Goal: Task Accomplishment & Management: Use online tool/utility

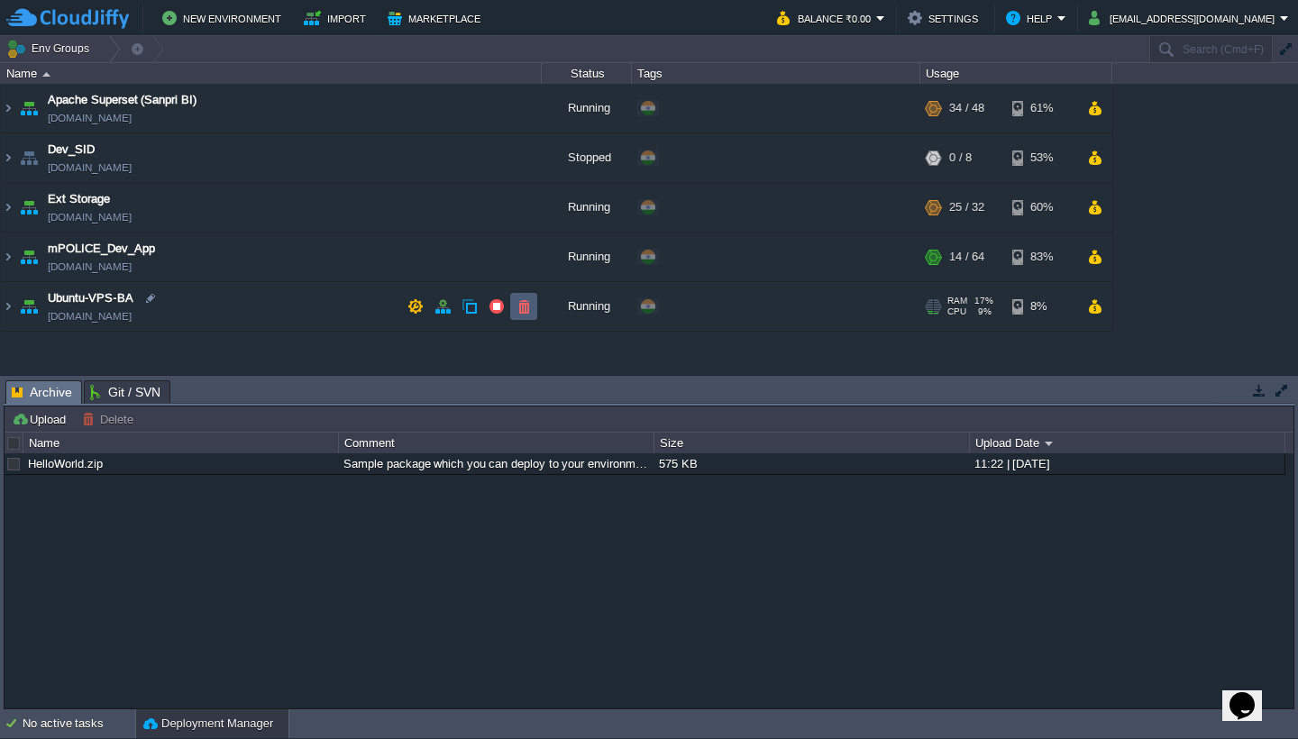
click at [528, 308] on button "button" at bounding box center [524, 306] width 16 height 16
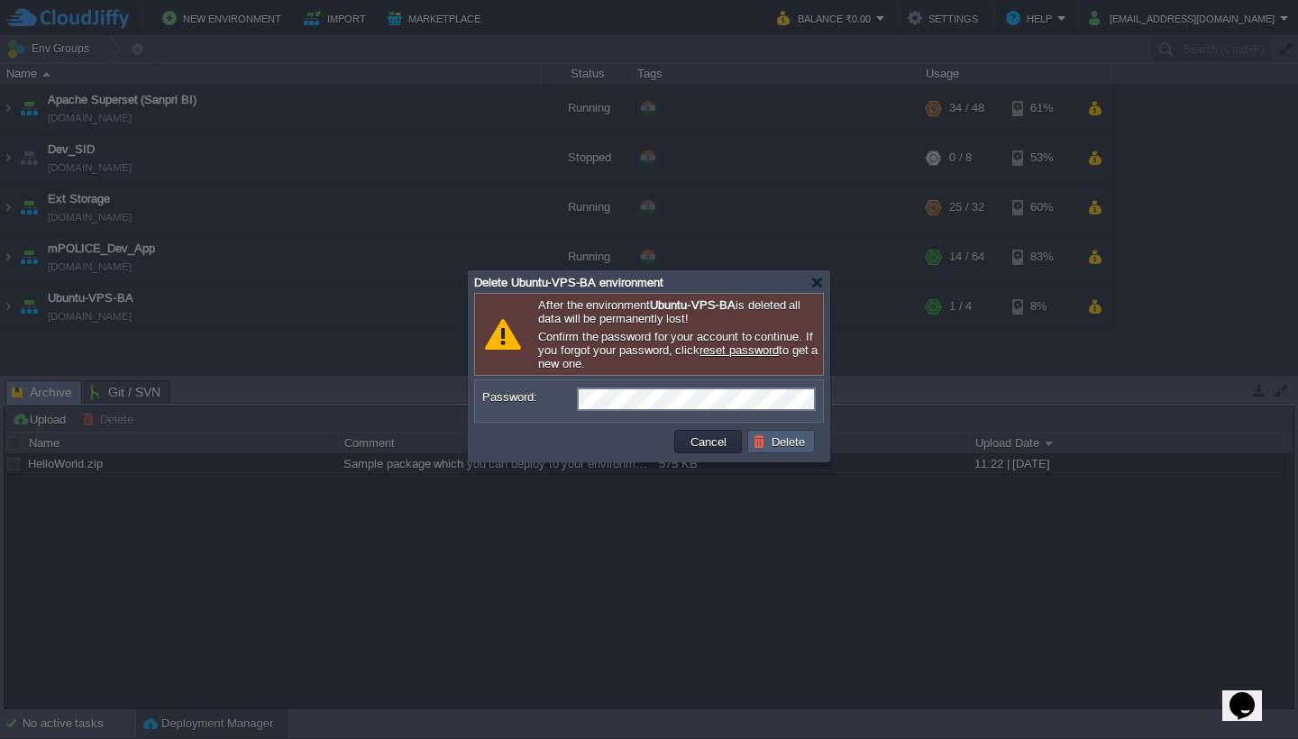
click at [788, 444] on button "Delete" at bounding box center [782, 442] width 58 height 16
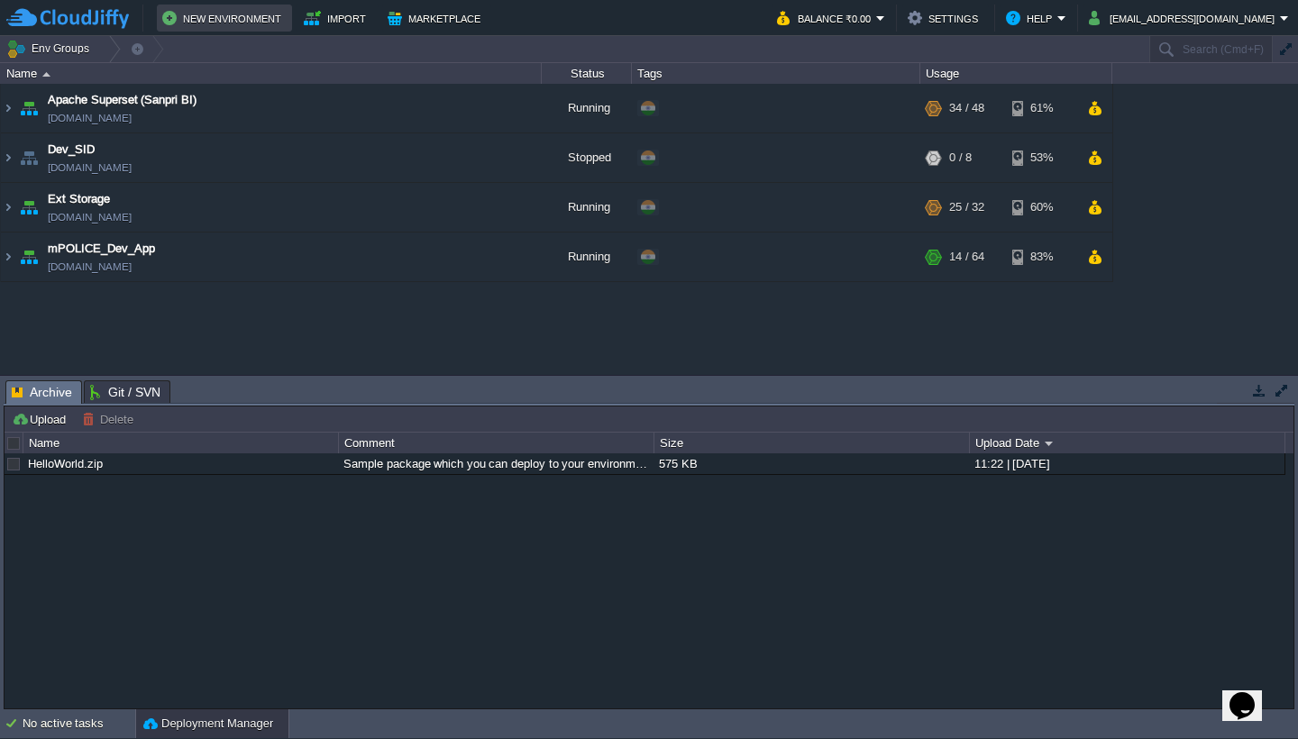
click at [261, 26] on button "New Environment" at bounding box center [224, 18] width 124 height 22
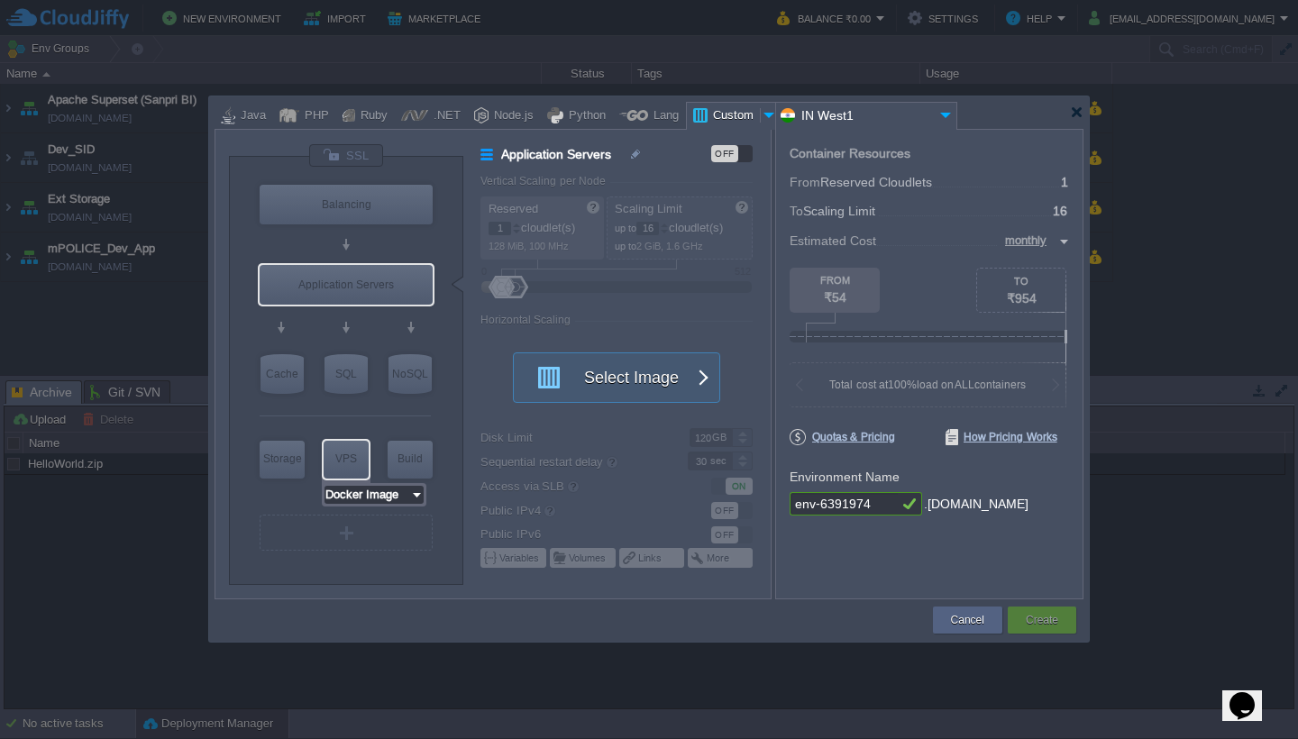
click at [396, 499] on input "Docker Image" at bounding box center [368, 495] width 86 height 18
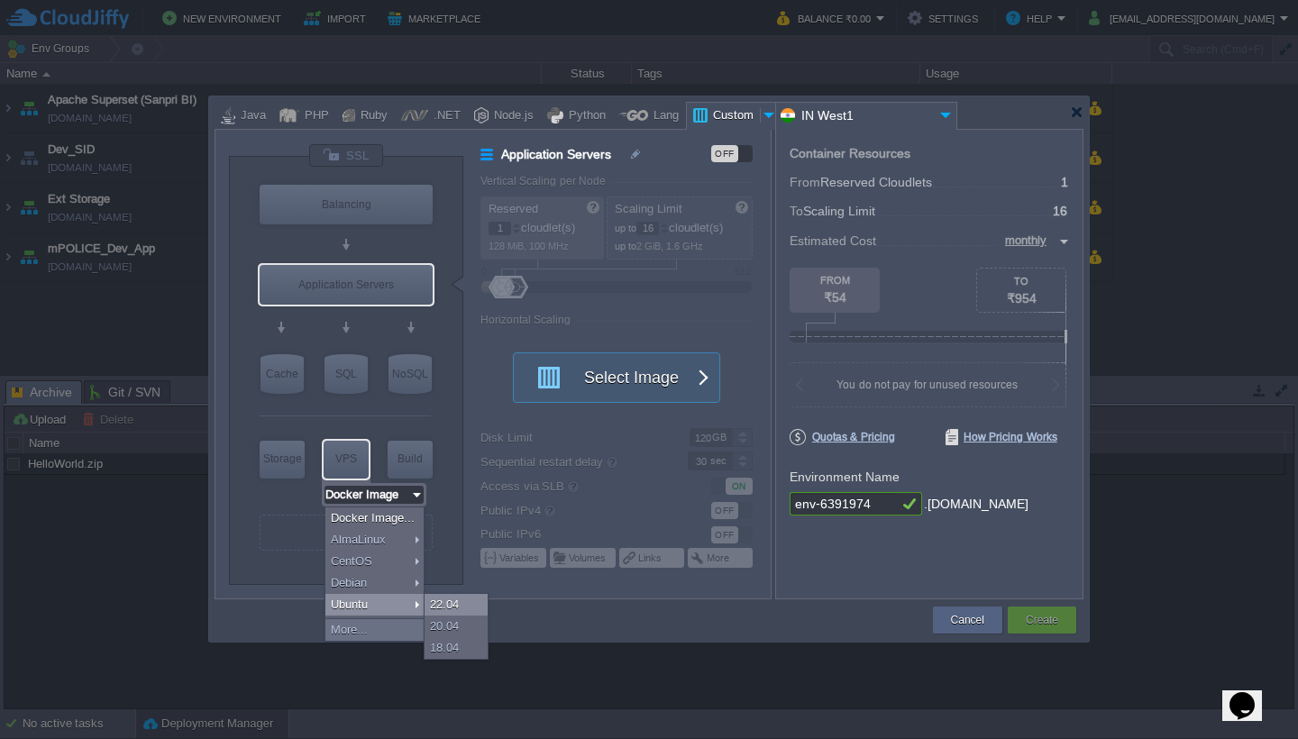
click at [445, 606] on div "22.04" at bounding box center [456, 605] width 63 height 22
type input "Ubuntu 22.04"
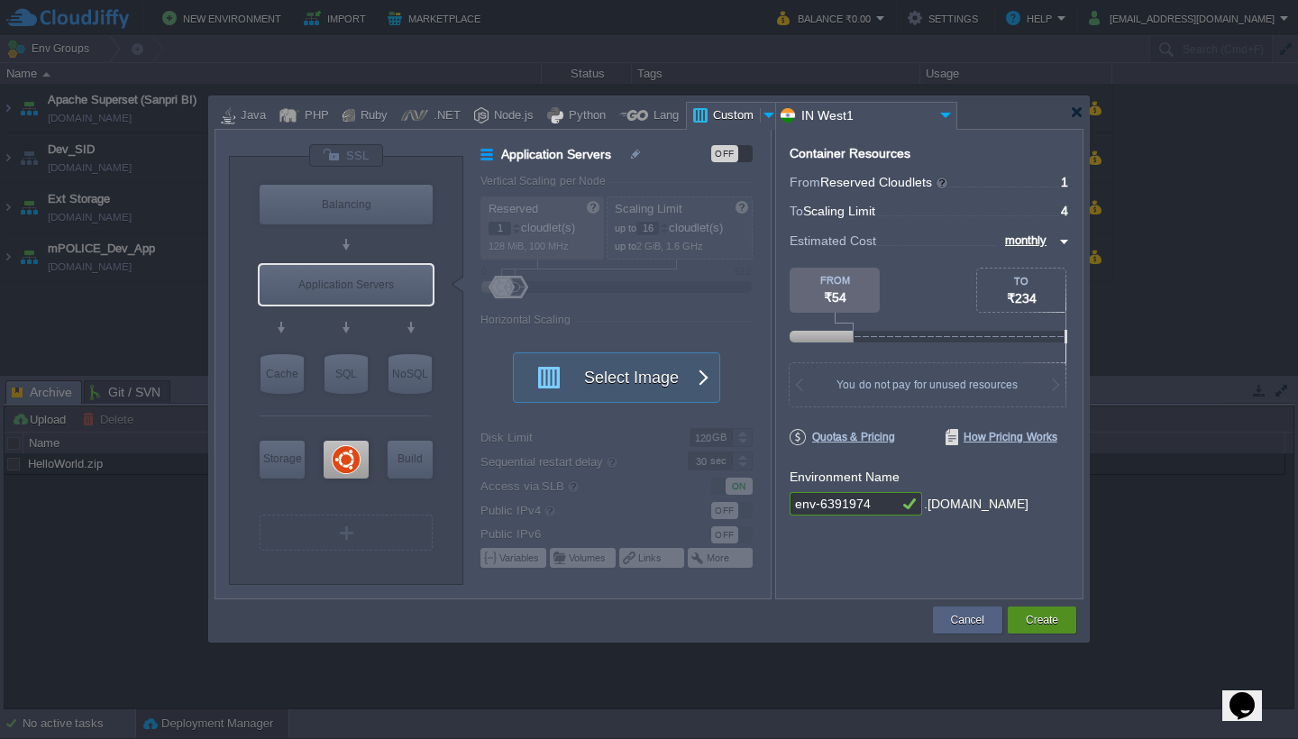
click at [1050, 623] on button "Create" at bounding box center [1042, 620] width 32 height 18
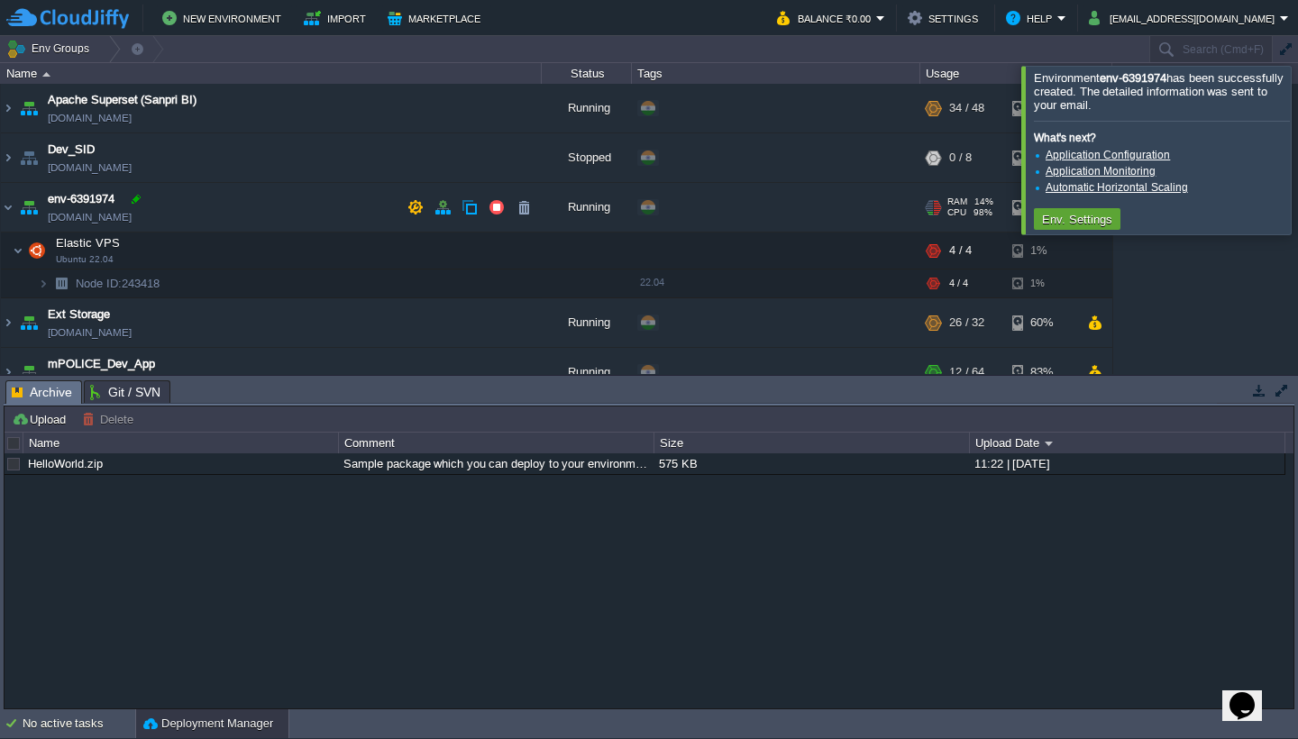
click at [133, 206] on div at bounding box center [136, 199] width 16 height 16
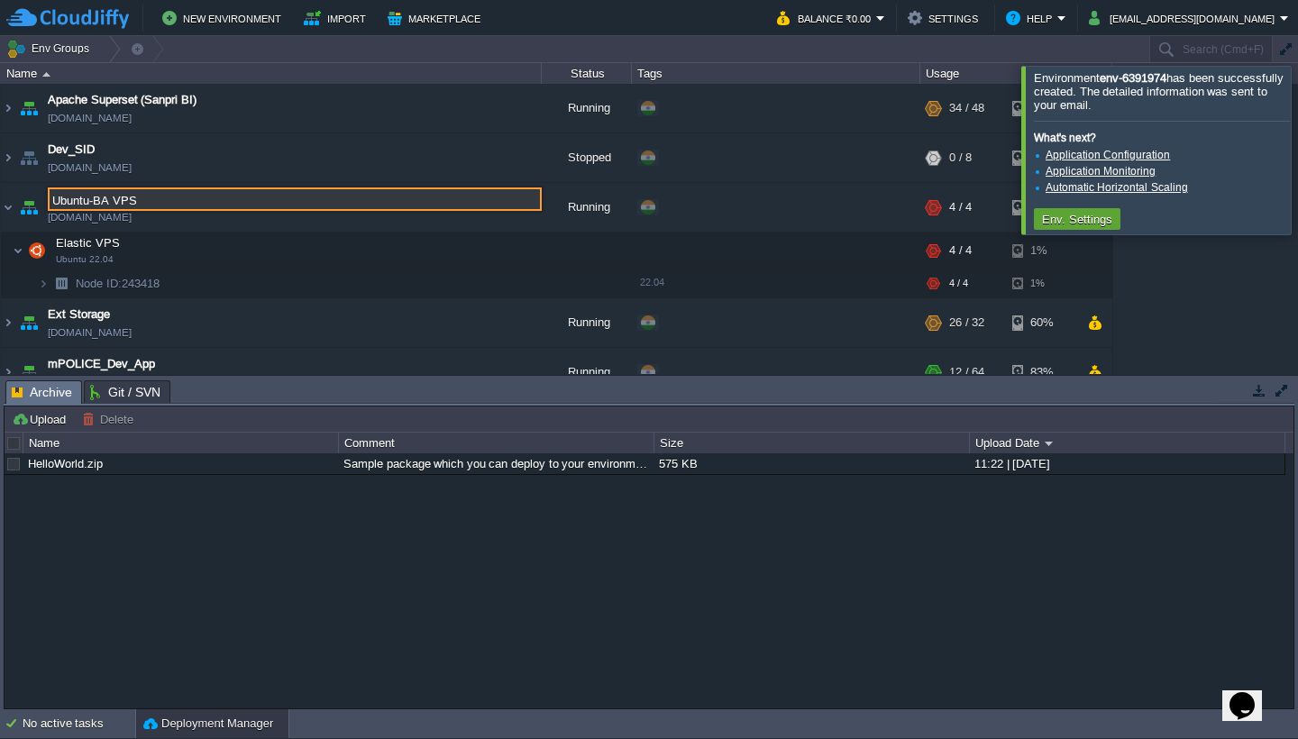
type input "Ubuntu-BA VPS"
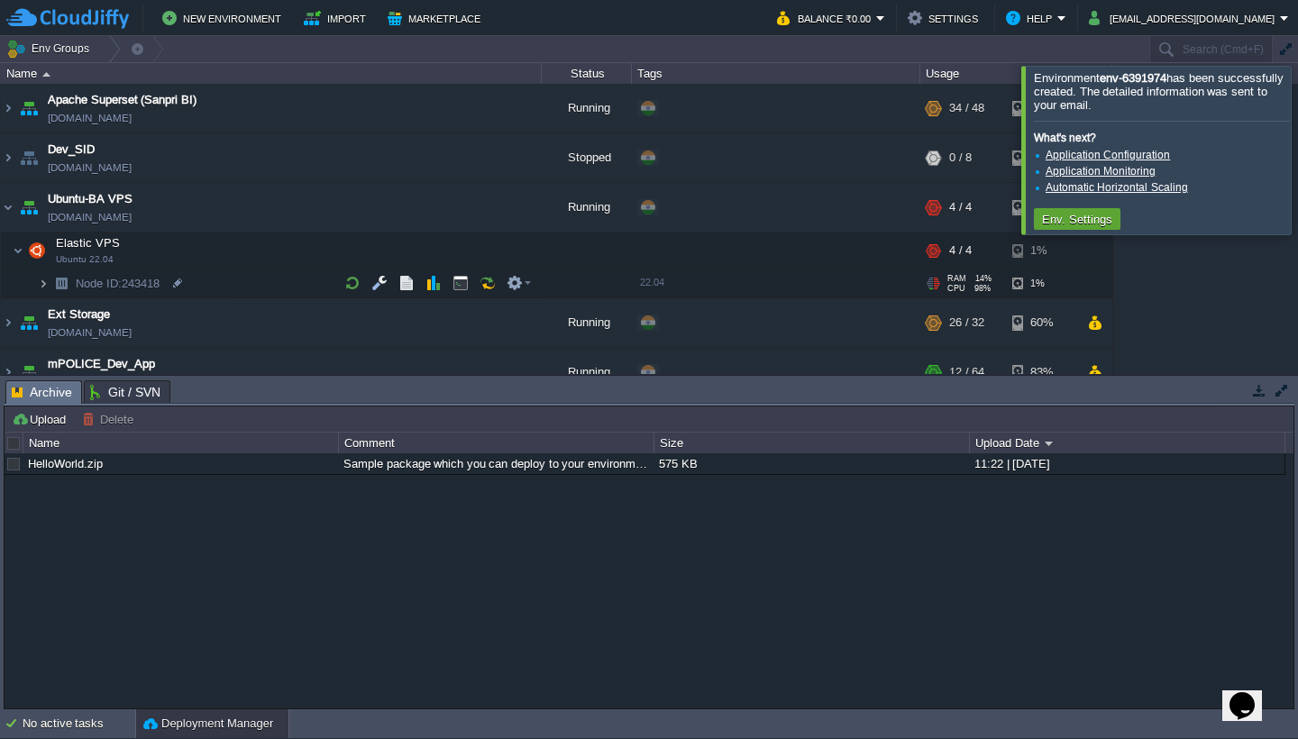
click at [41, 288] on img at bounding box center [43, 284] width 11 height 28
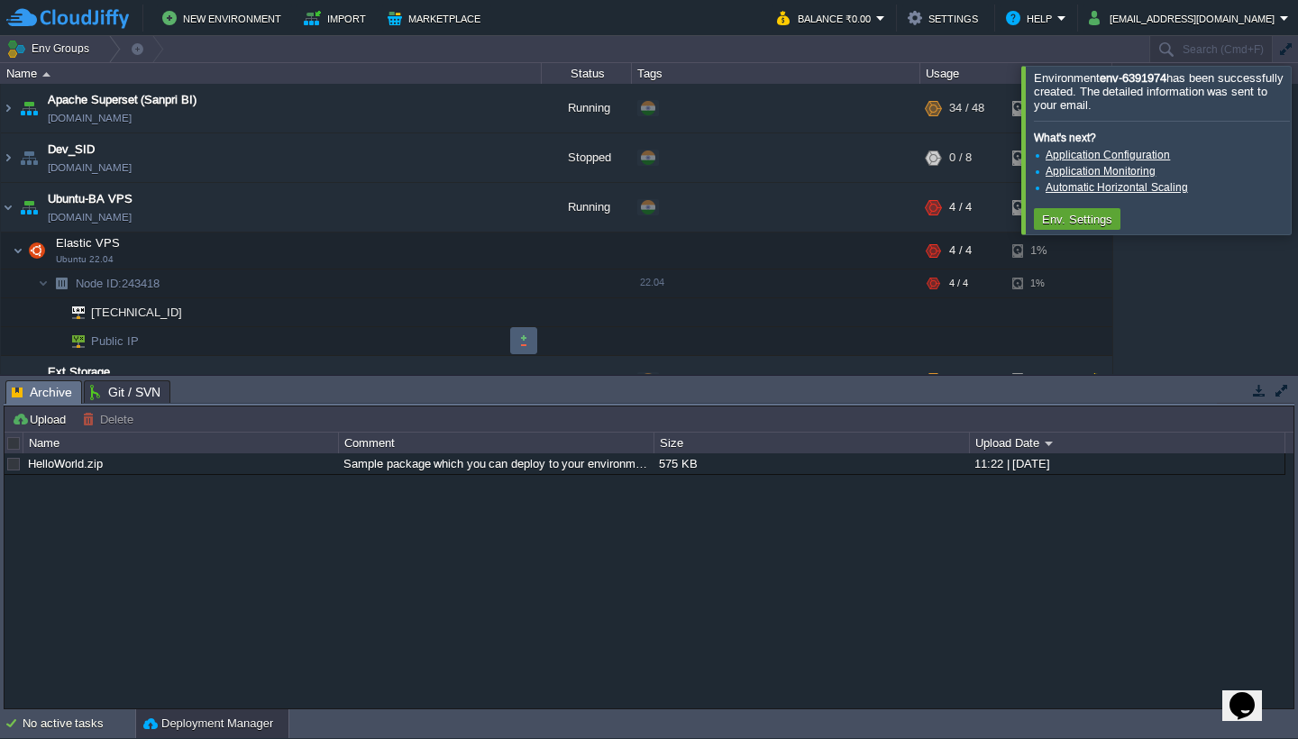
click at [525, 339] on button "button" at bounding box center [524, 341] width 16 height 16
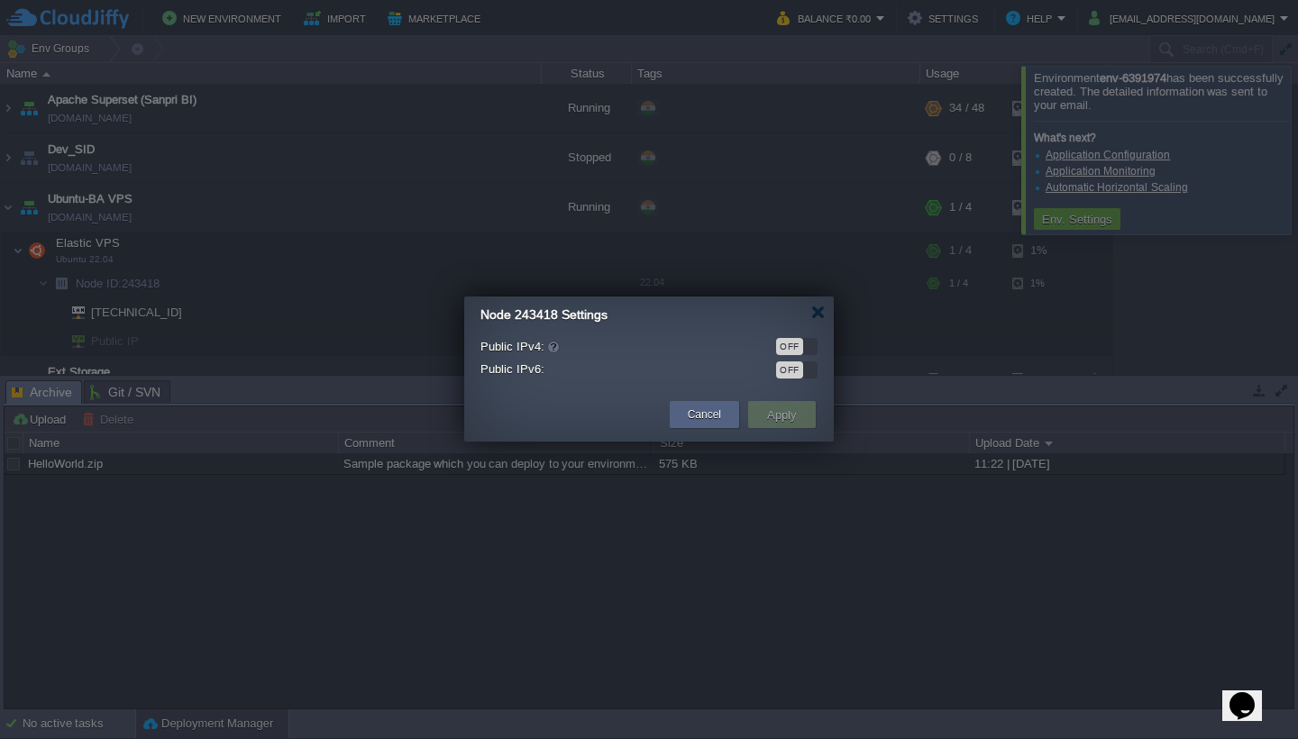
click at [812, 349] on div "OFF" at bounding box center [796, 346] width 41 height 17
click at [784, 417] on button "Apply" at bounding box center [782, 415] width 41 height 22
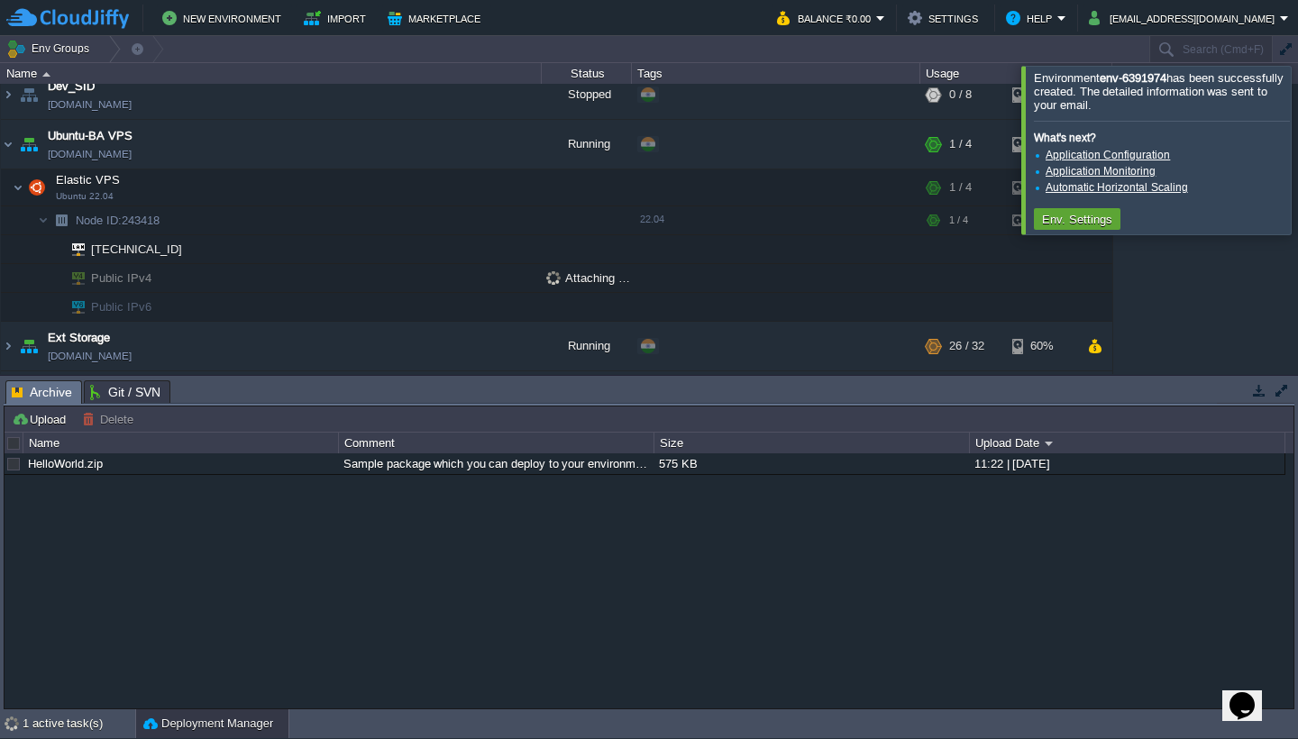
scroll to position [64, 0]
click at [1298, 149] on div at bounding box center [1320, 150] width 0 height 168
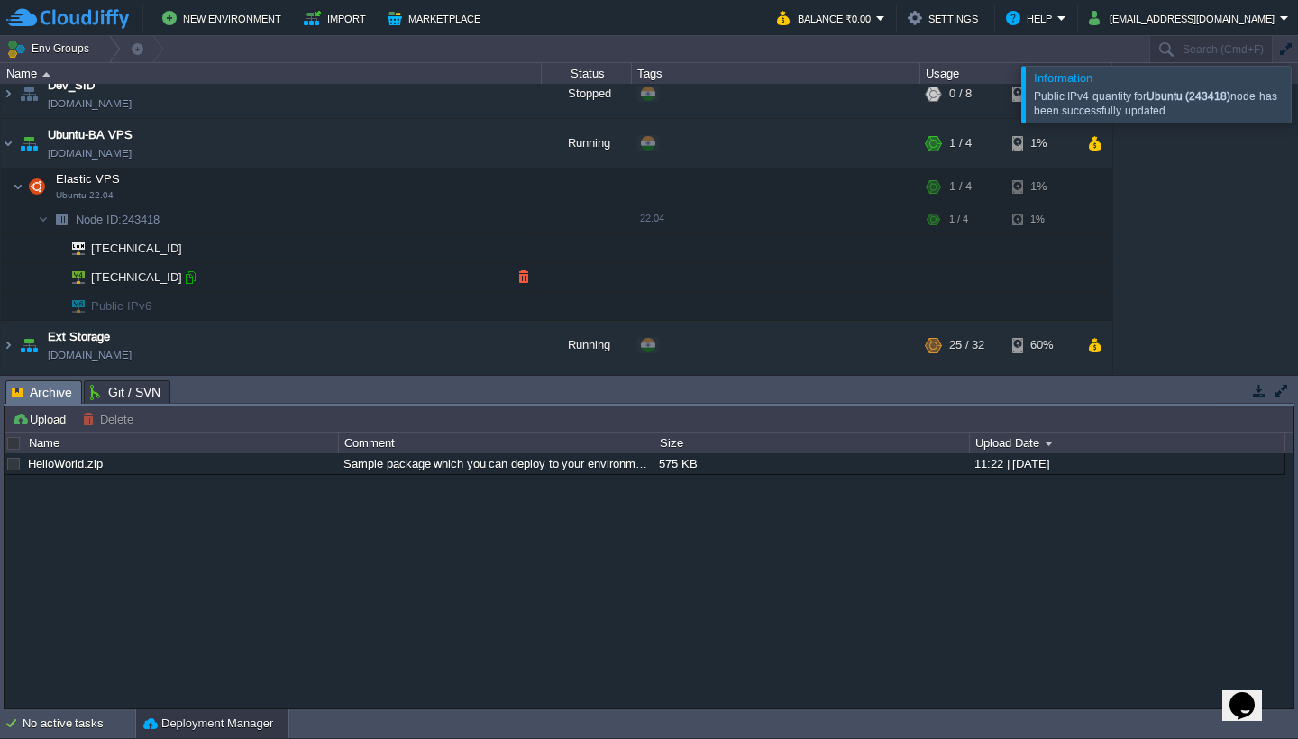
click at [188, 276] on div at bounding box center [190, 278] width 16 height 16
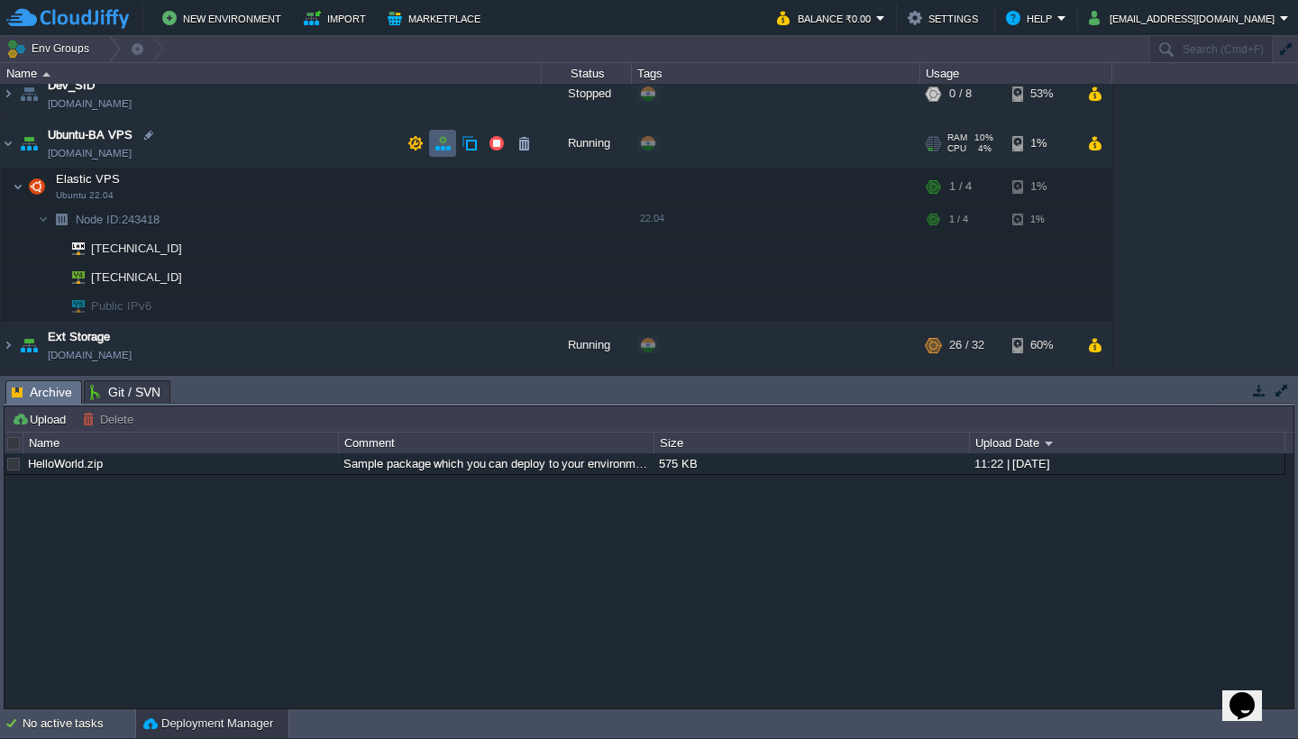
click at [445, 144] on button "button" at bounding box center [443, 143] width 16 height 16
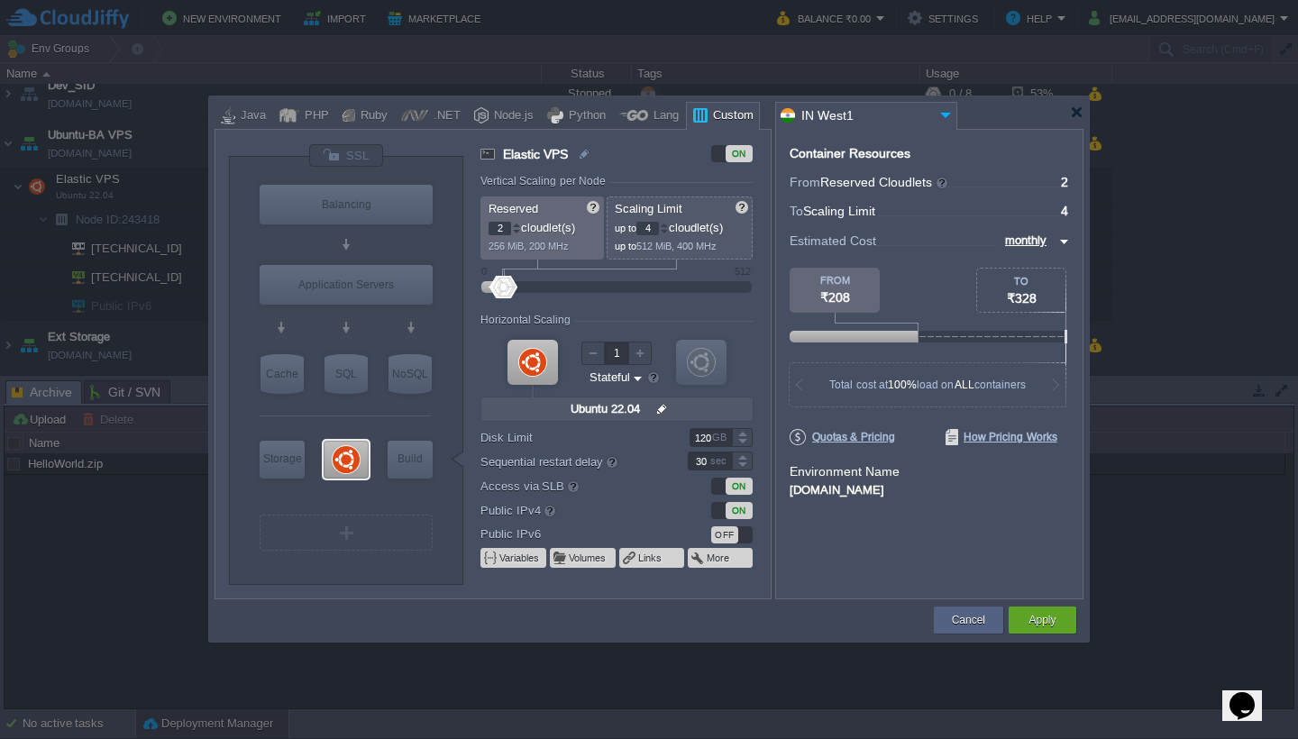
click at [516, 225] on div at bounding box center [516, 225] width 9 height 6
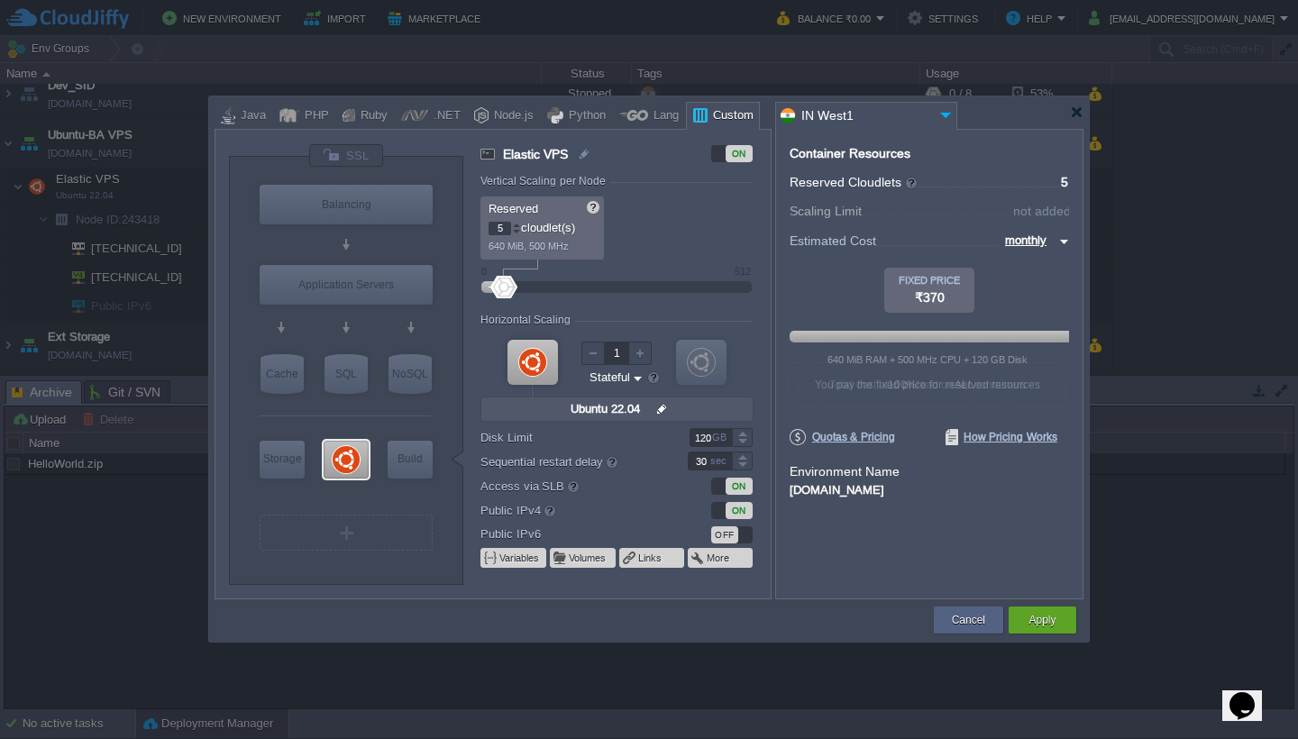
click at [516, 225] on div at bounding box center [516, 225] width 9 height 6
type input "8"
click at [516, 225] on div at bounding box center [516, 225] width 9 height 6
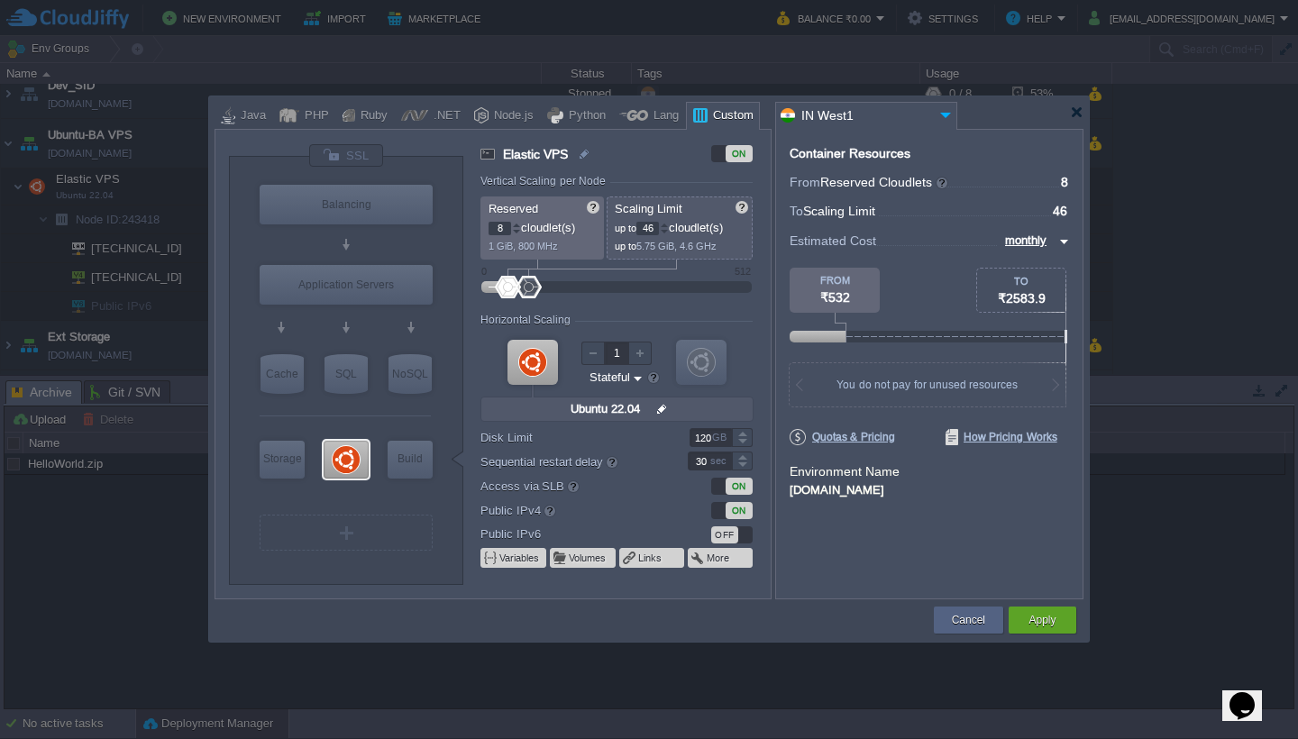
drag, startPoint x: 509, startPoint y: 294, endPoint x: 528, endPoint y: 291, distance: 19.1
click at [528, 291] on div at bounding box center [529, 287] width 26 height 23
click at [669, 230] on div at bounding box center [664, 232] width 9 height 6
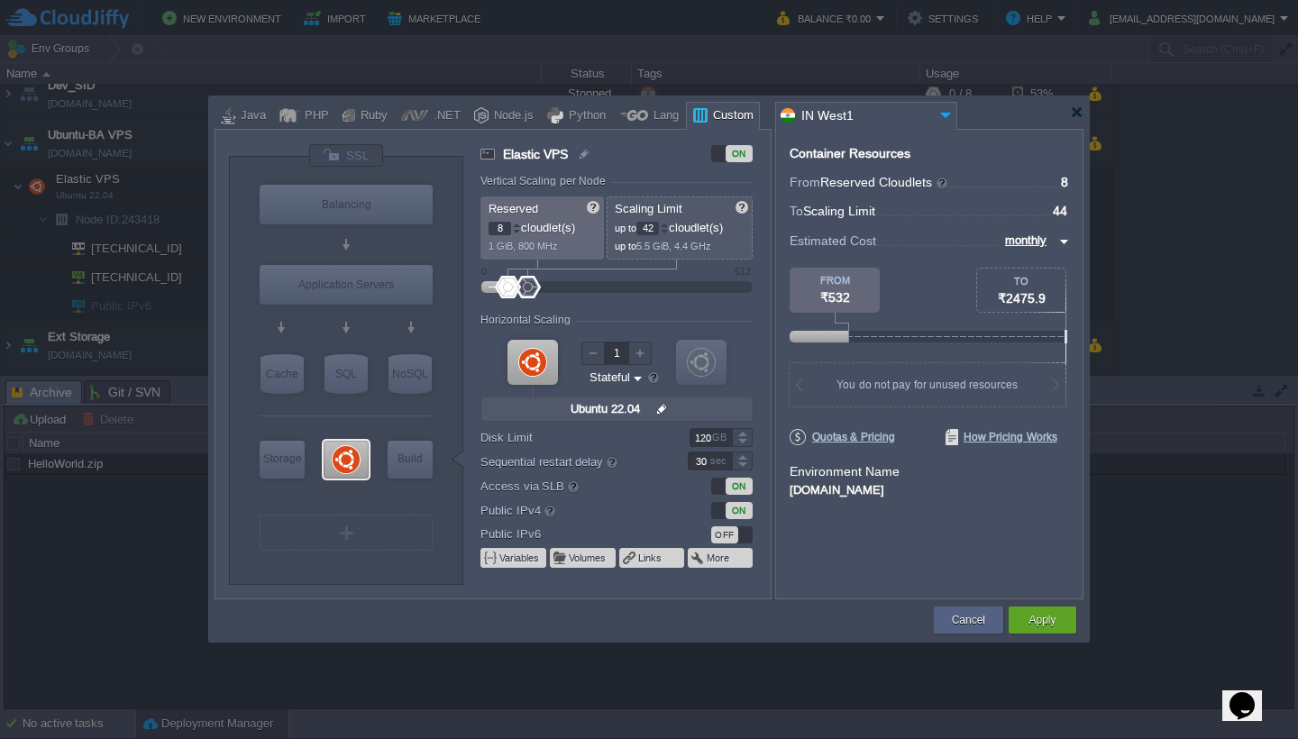
click at [669, 230] on div at bounding box center [664, 232] width 9 height 6
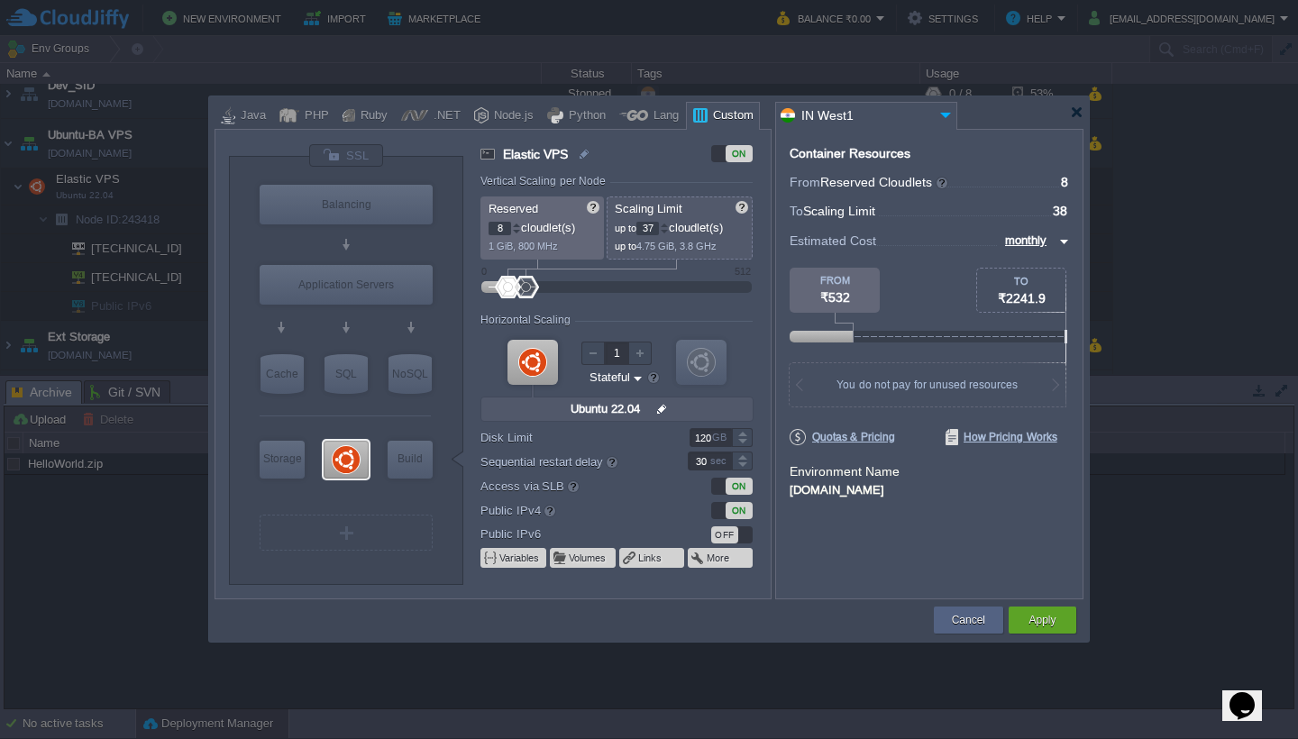
click at [669, 230] on div at bounding box center [664, 232] width 9 height 6
click at [669, 231] on div at bounding box center [664, 232] width 9 height 6
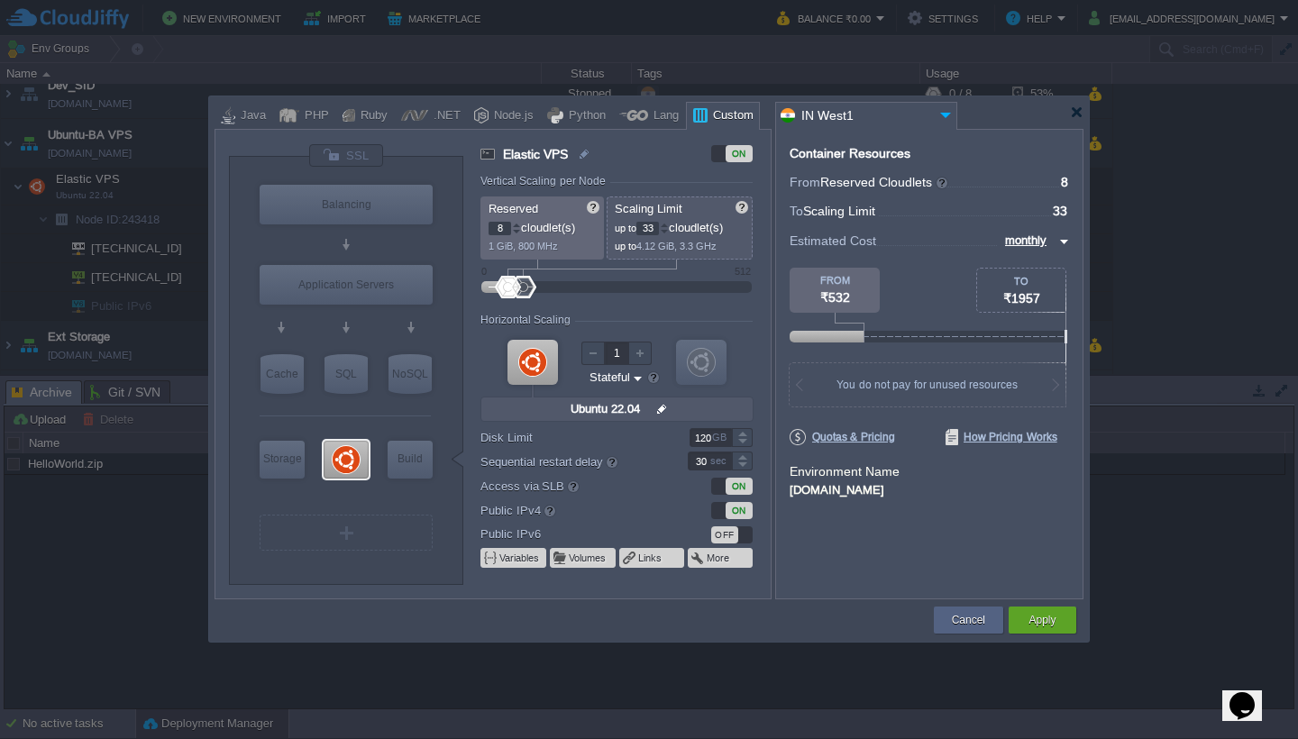
type input "32"
click at [669, 231] on div at bounding box center [664, 232] width 9 height 6
click at [519, 225] on div at bounding box center [516, 225] width 9 height 6
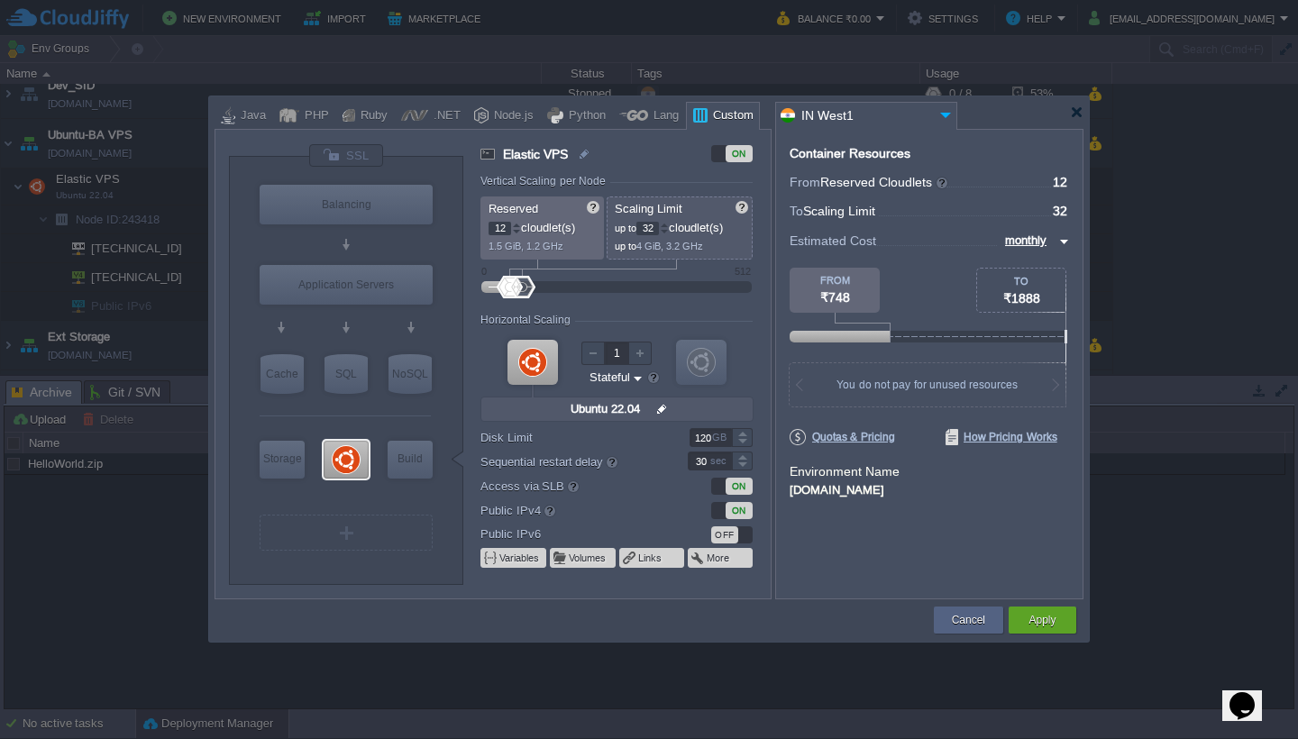
click at [519, 225] on div at bounding box center [516, 225] width 9 height 6
type input "16"
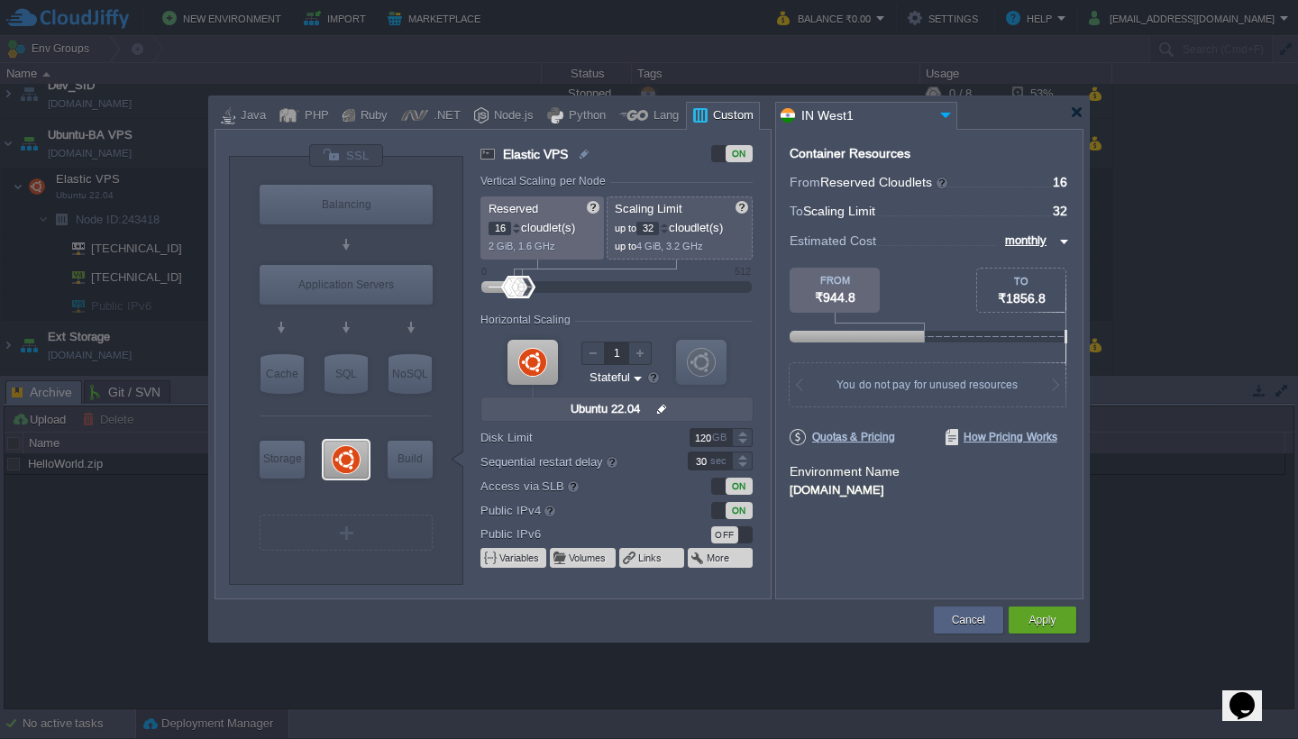
click at [519, 225] on div at bounding box center [516, 225] width 9 height 6
click at [1043, 623] on button "Apply" at bounding box center [1042, 620] width 27 height 18
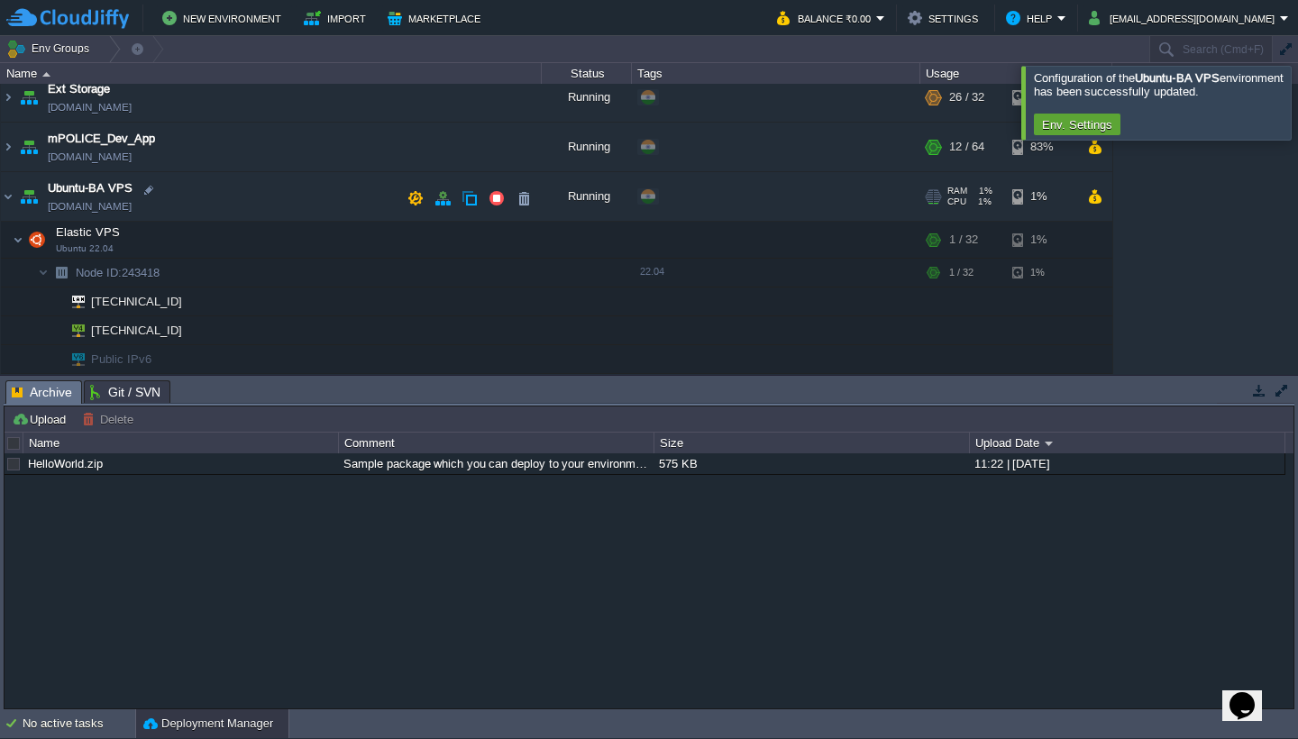
scroll to position [110, 0]
click at [413, 196] on button "button" at bounding box center [416, 196] width 16 height 16
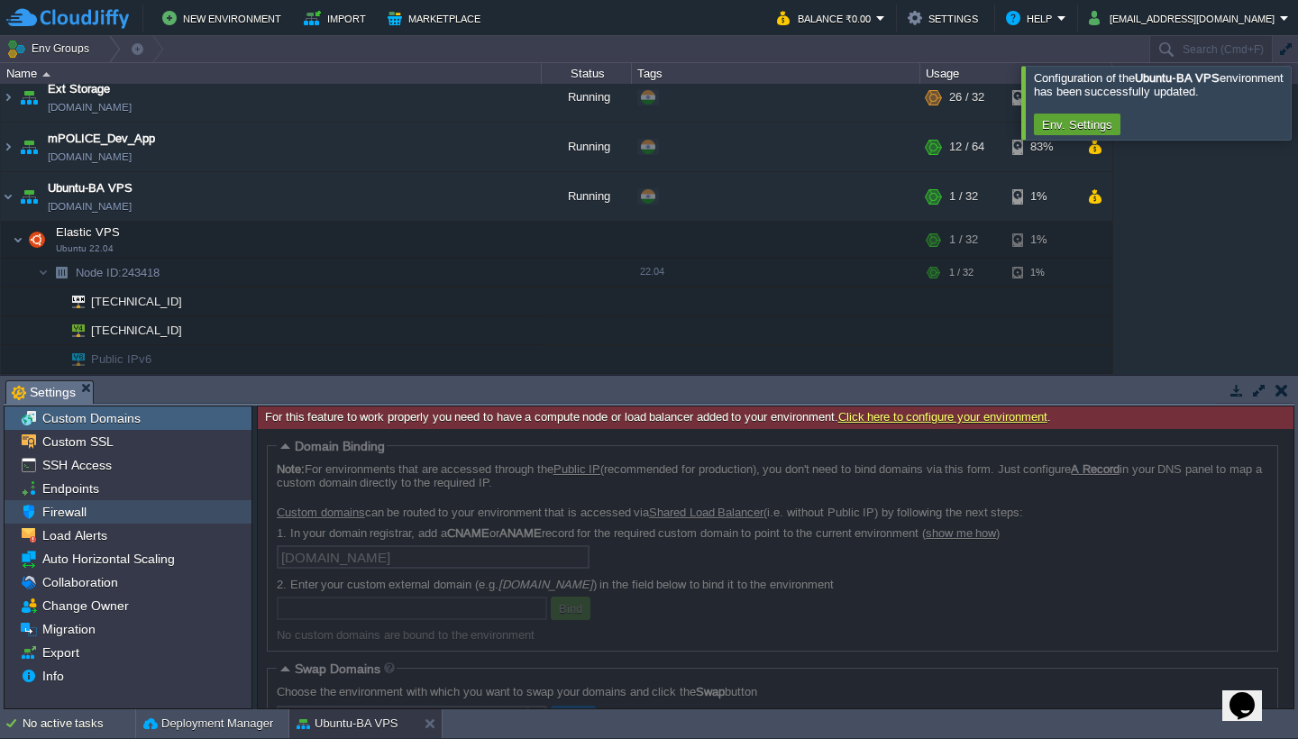
click at [73, 513] on span "Firewall" at bounding box center [64, 512] width 50 height 16
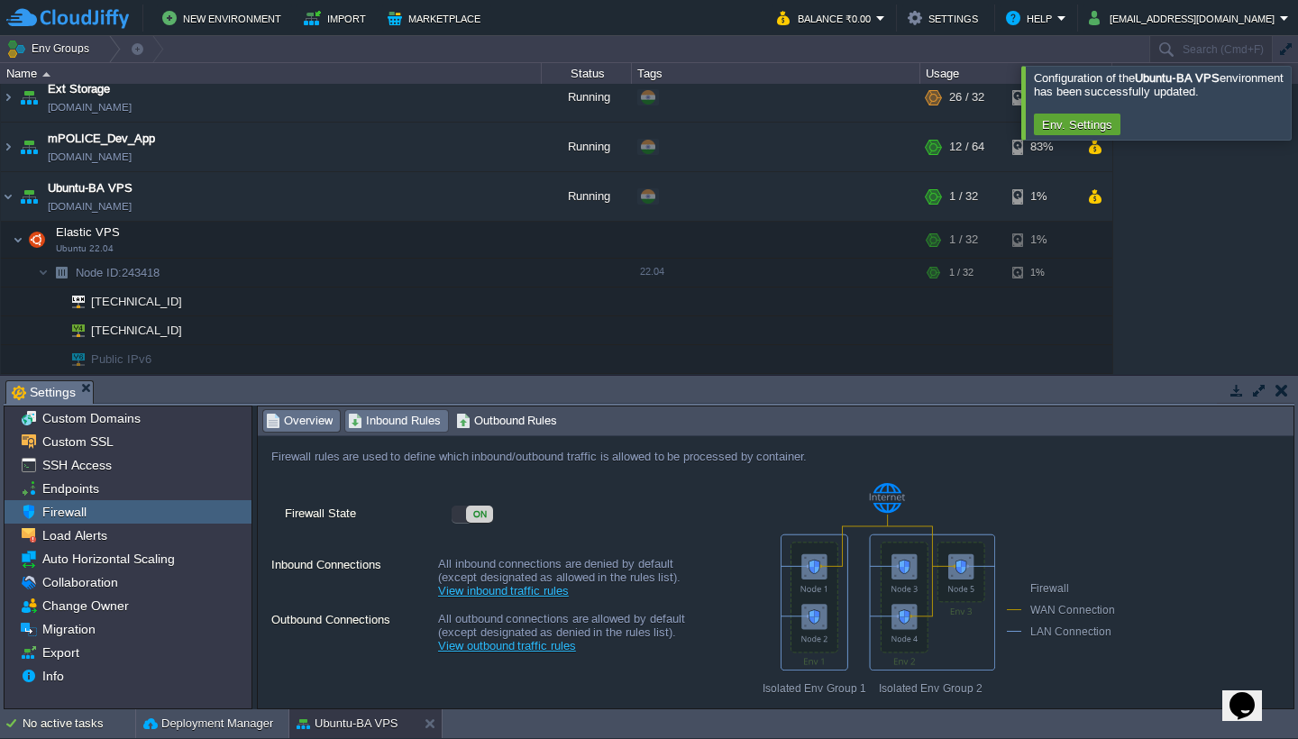
click at [382, 430] on span "Inbound Rules" at bounding box center [394, 421] width 93 height 20
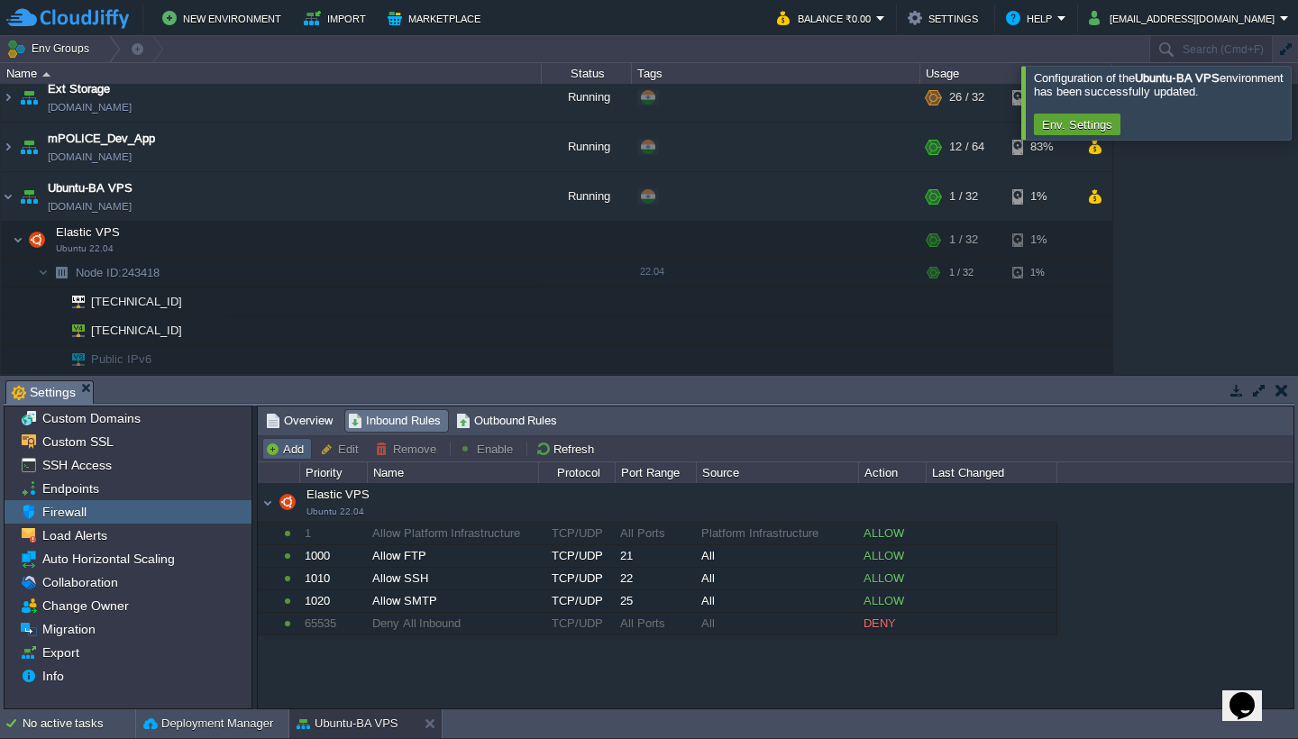
click at [291, 446] on button "Add" at bounding box center [287, 449] width 44 height 16
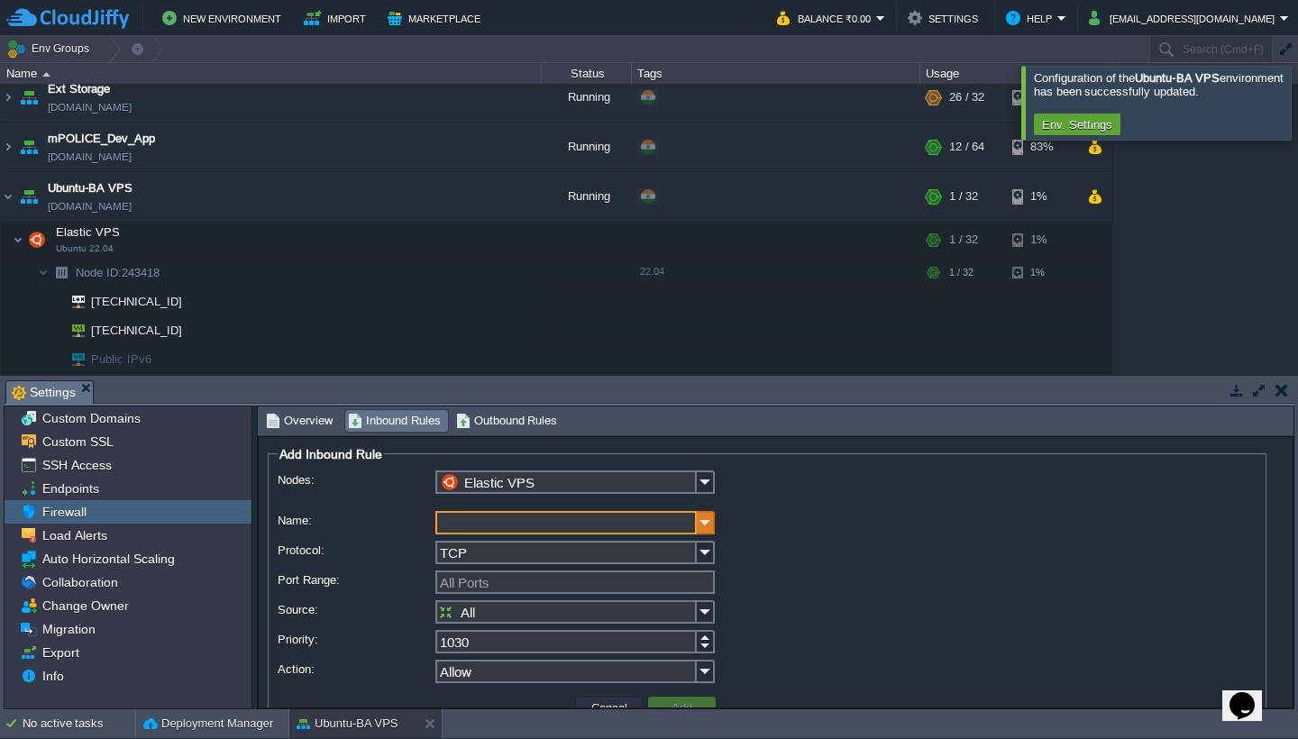
click at [702, 519] on img at bounding box center [706, 522] width 18 height 23
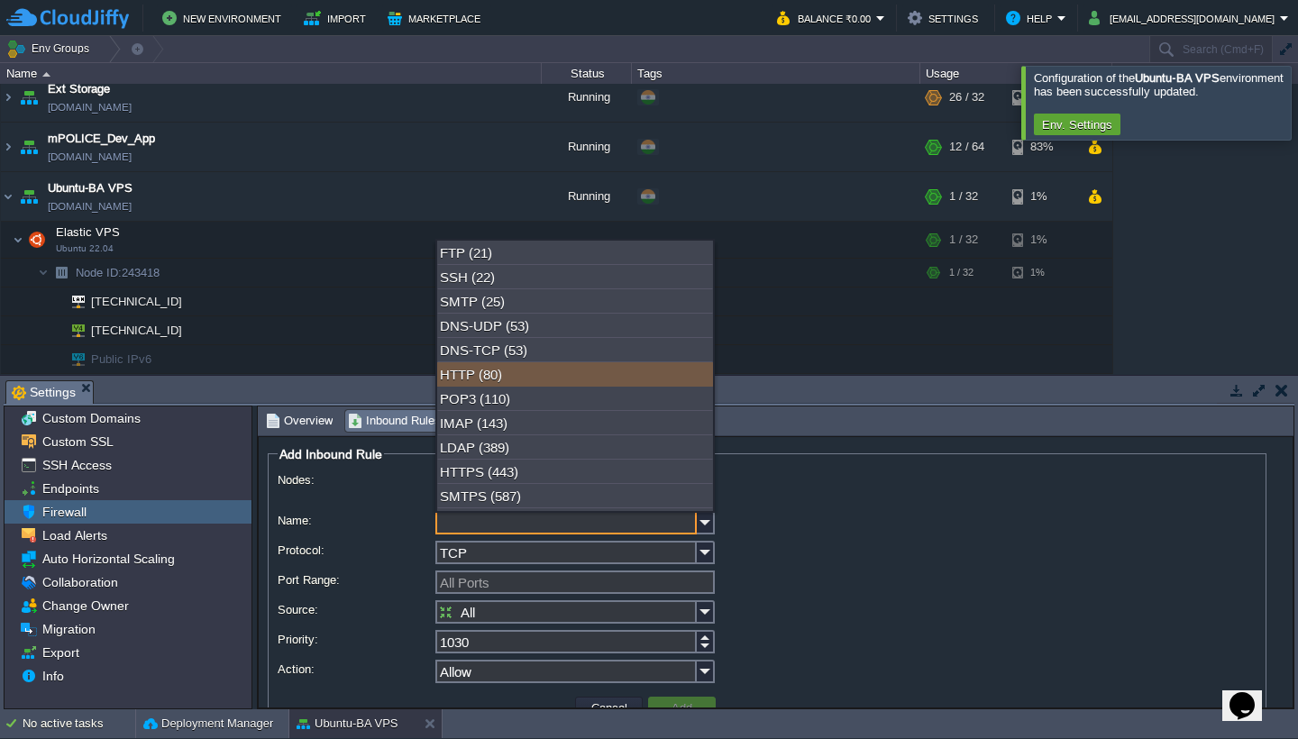
click at [523, 387] on div "HTTP (80)" at bounding box center [575, 374] width 276 height 24
type input "HTTP"
type input "80"
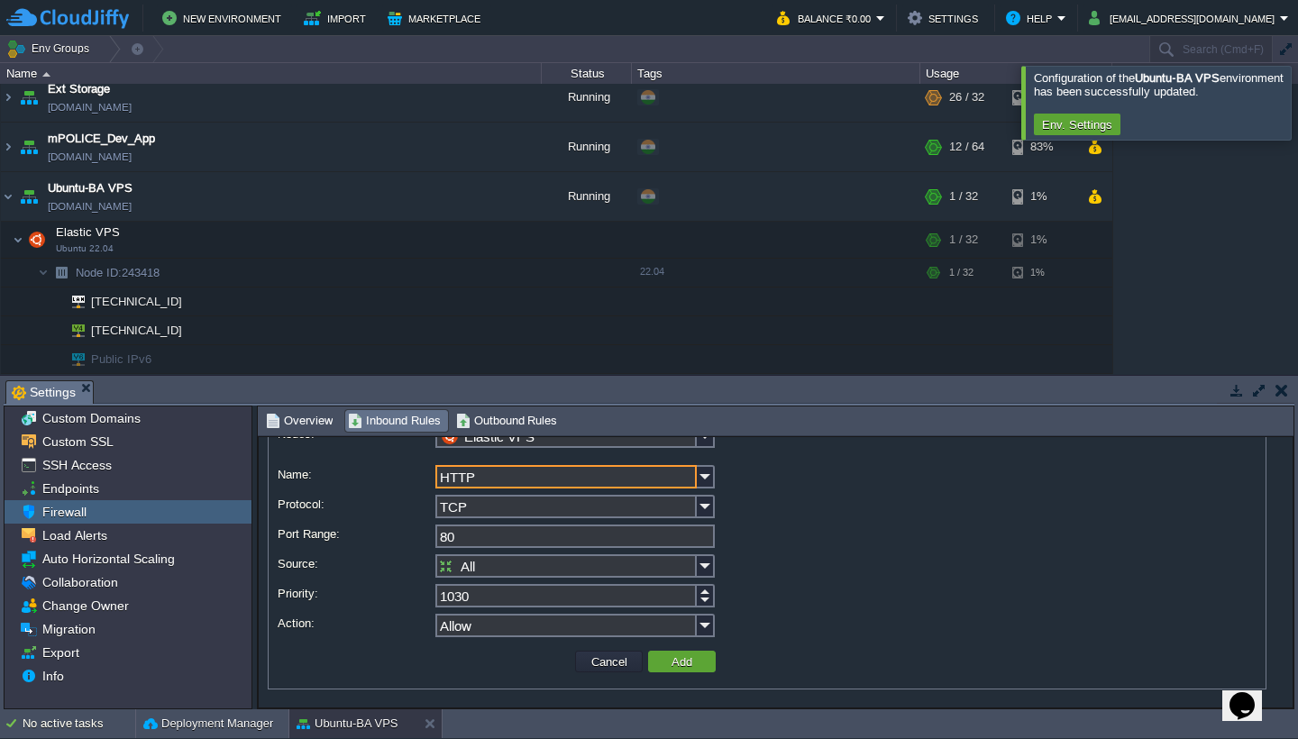
scroll to position [47, 0]
click at [687, 663] on button "Add" at bounding box center [682, 662] width 32 height 16
type input "All Ports"
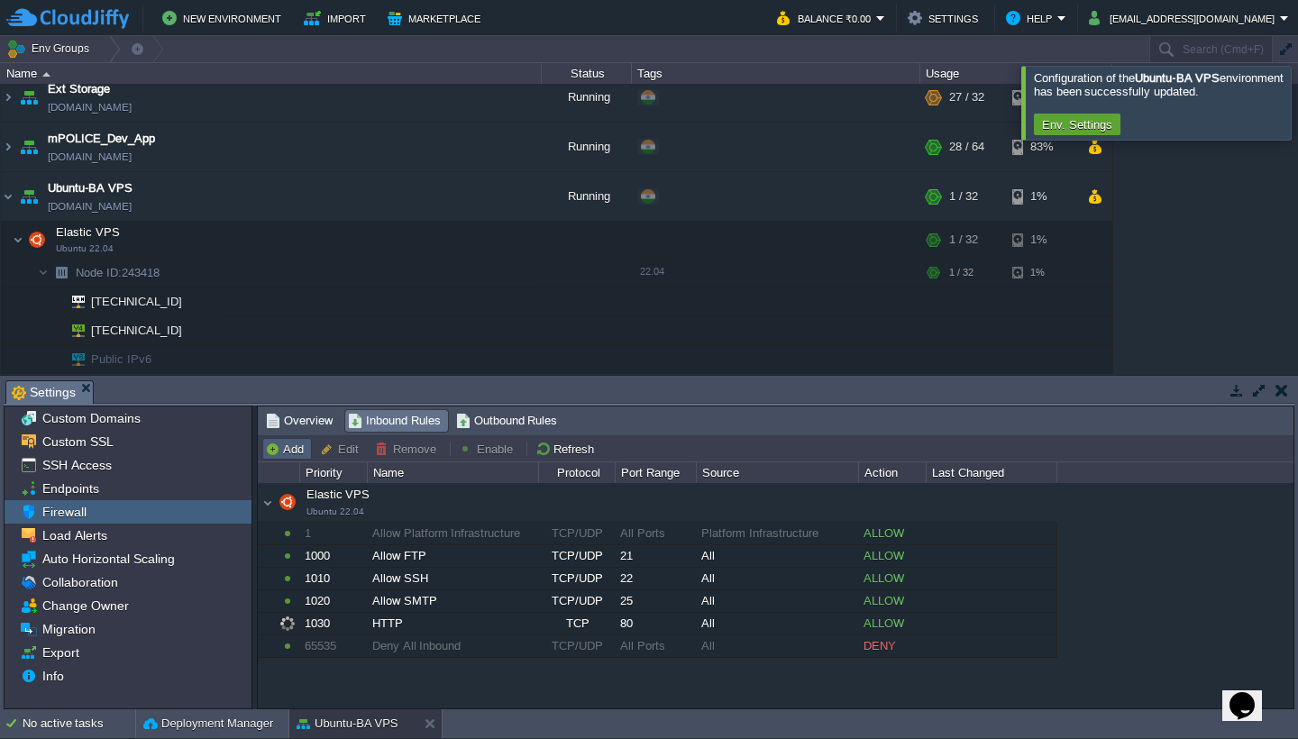
click at [277, 452] on button "Add" at bounding box center [287, 449] width 44 height 16
type input "Elastic VPS"
type input "1040"
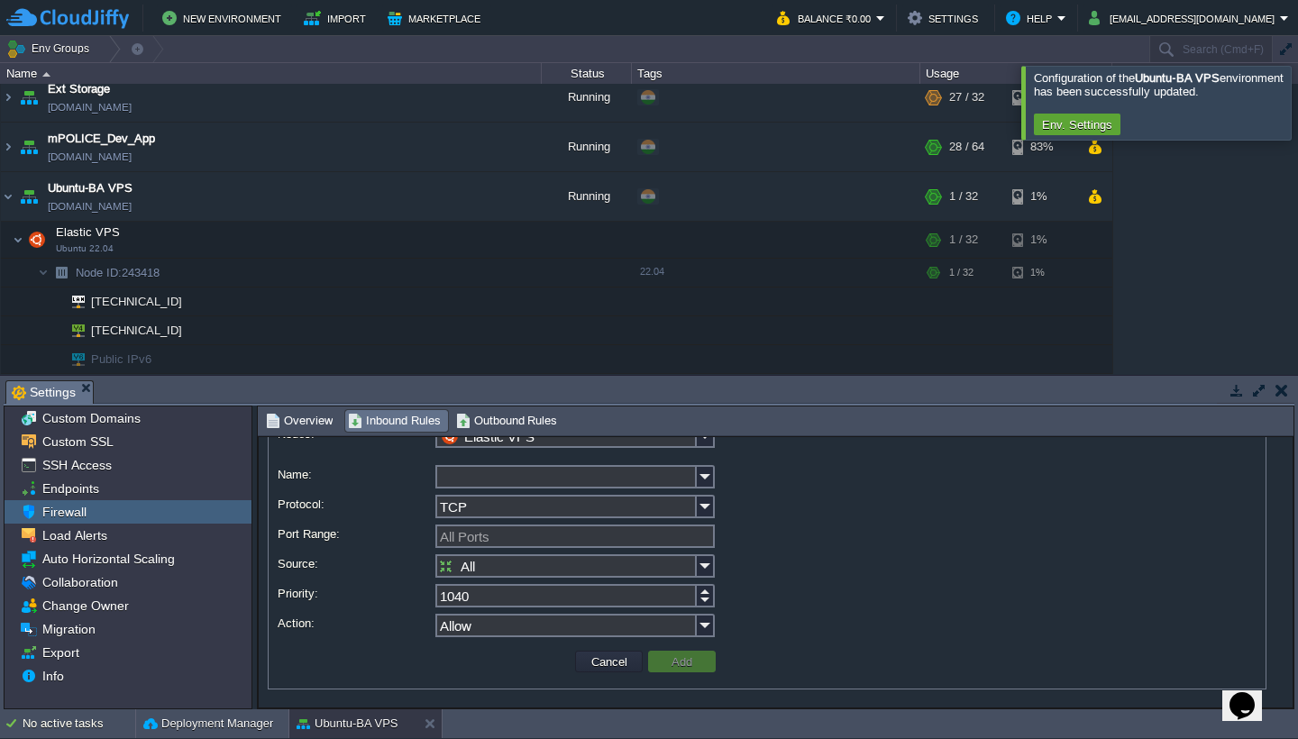
scroll to position [0, 0]
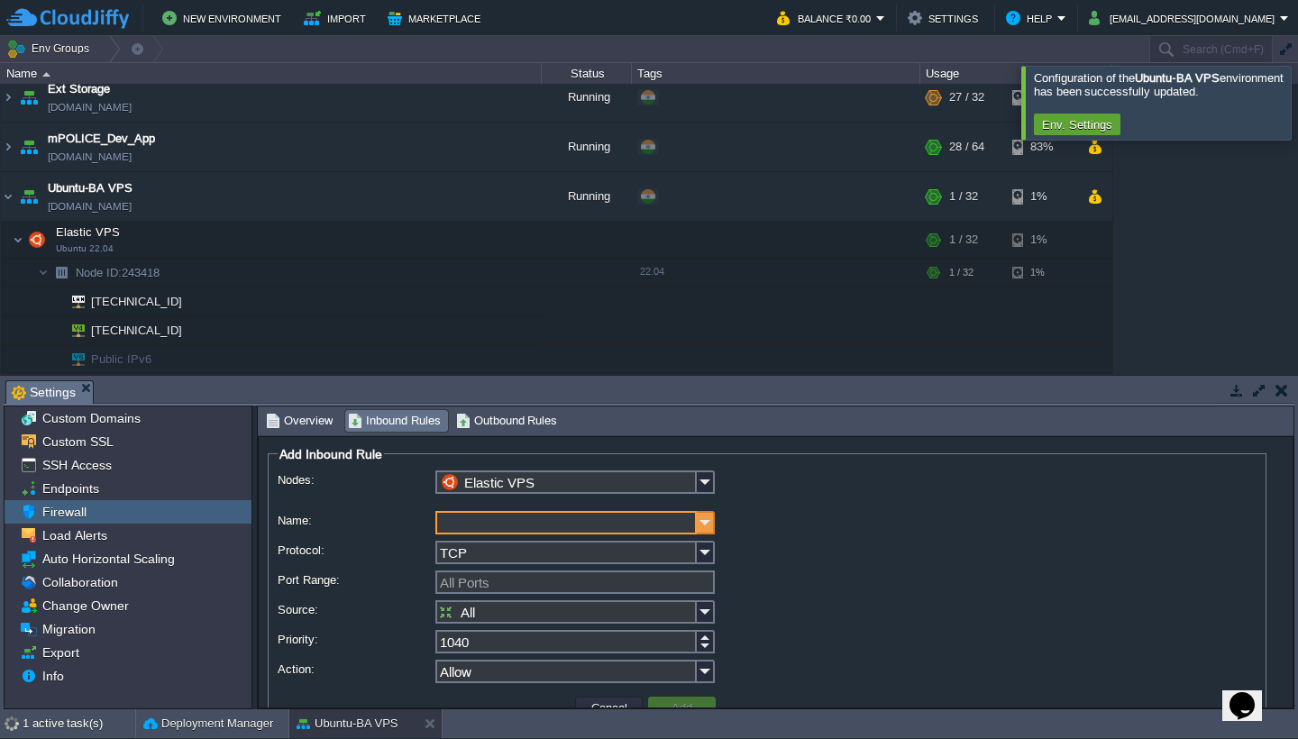
click at [706, 527] on img at bounding box center [706, 522] width 18 height 23
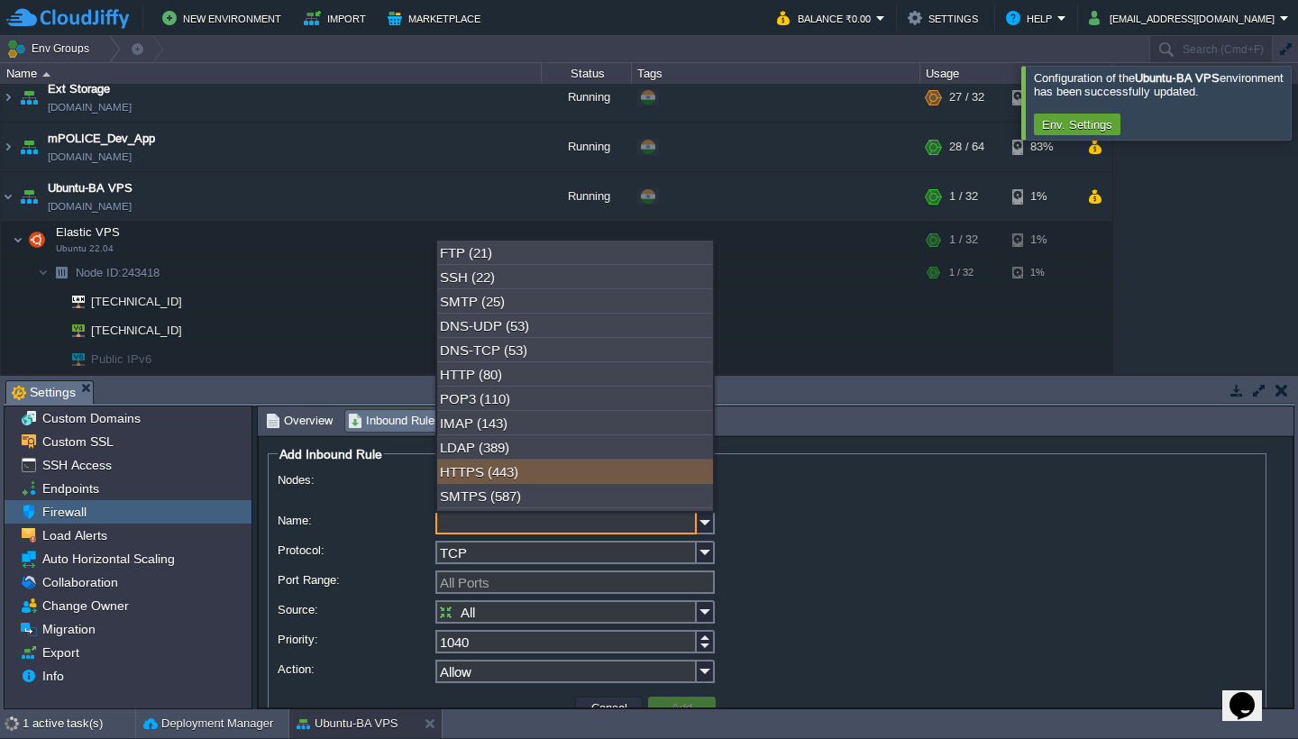
click at [580, 482] on div "HTTPS (443)" at bounding box center [575, 472] width 276 height 24
type input "HTTPS"
type input "443"
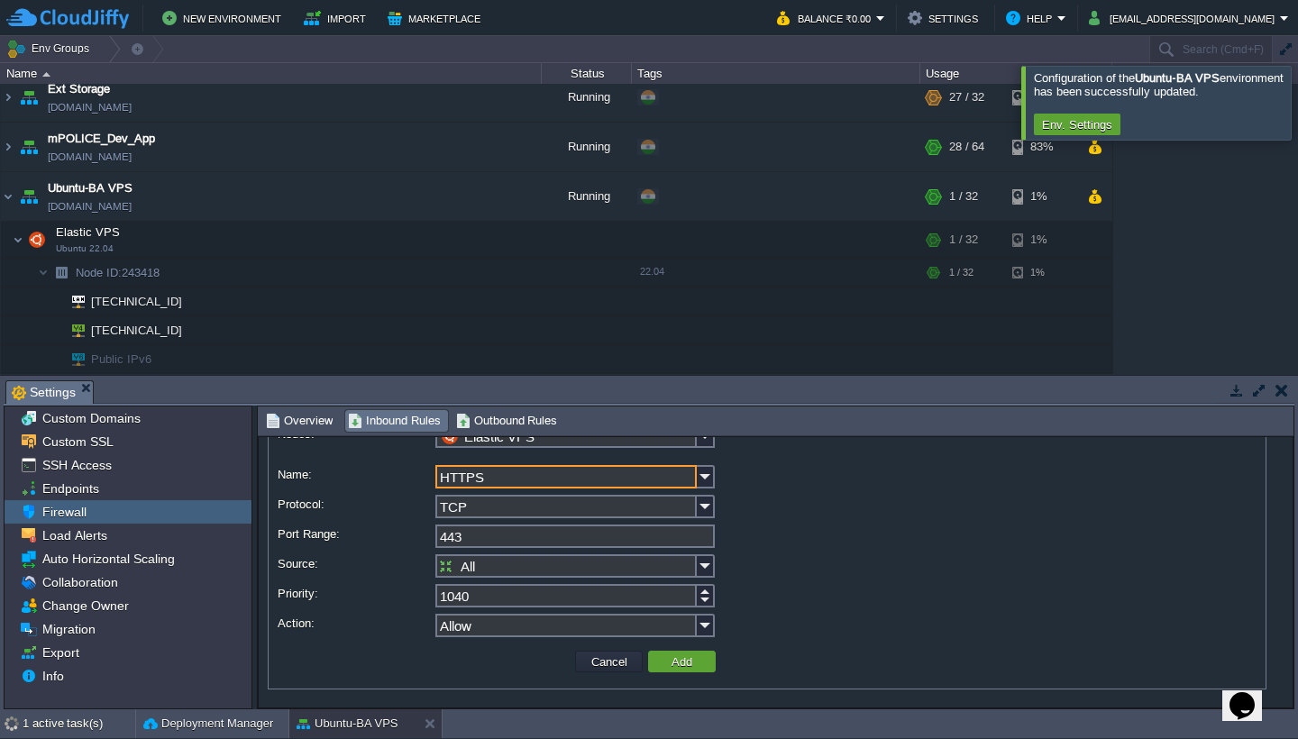
scroll to position [47, 0]
click at [705, 662] on td "Add" at bounding box center [682, 662] width 68 height 22
type input "All Ports"
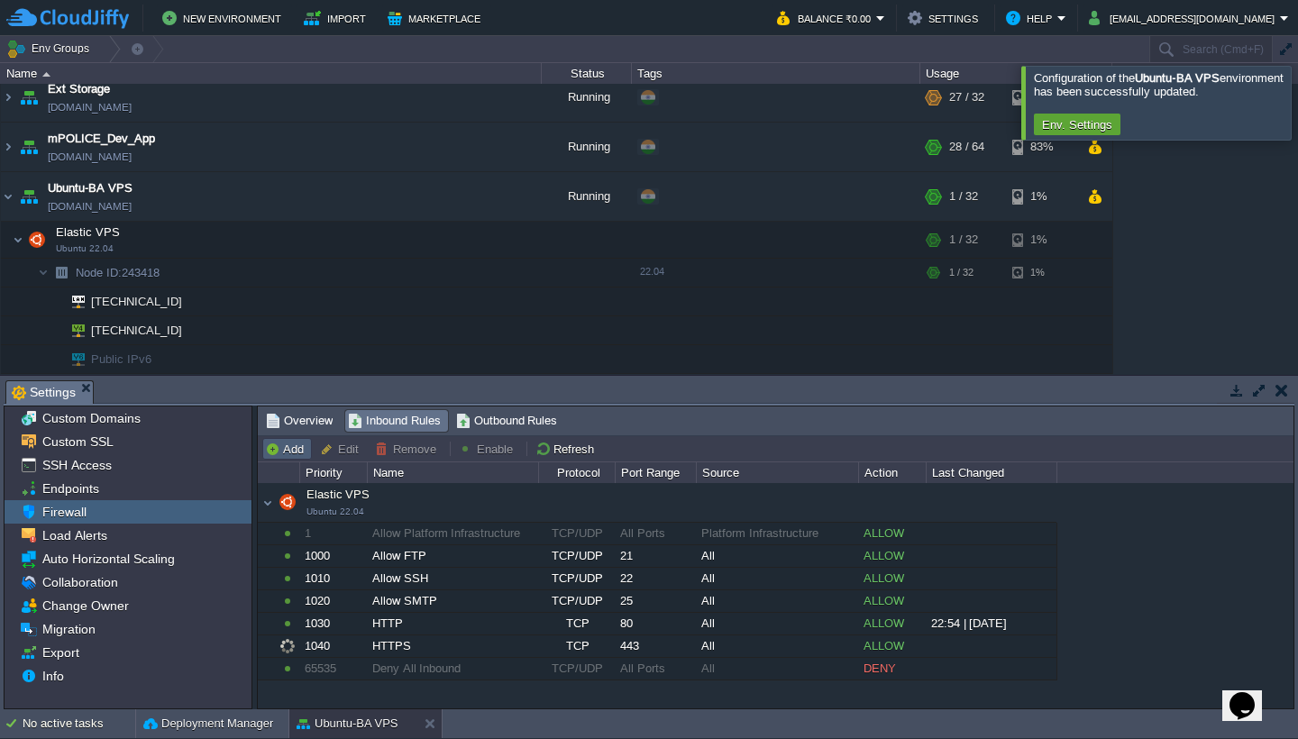
click at [291, 454] on button "Add" at bounding box center [287, 449] width 44 height 16
type input "Elastic VPS"
type input "1050"
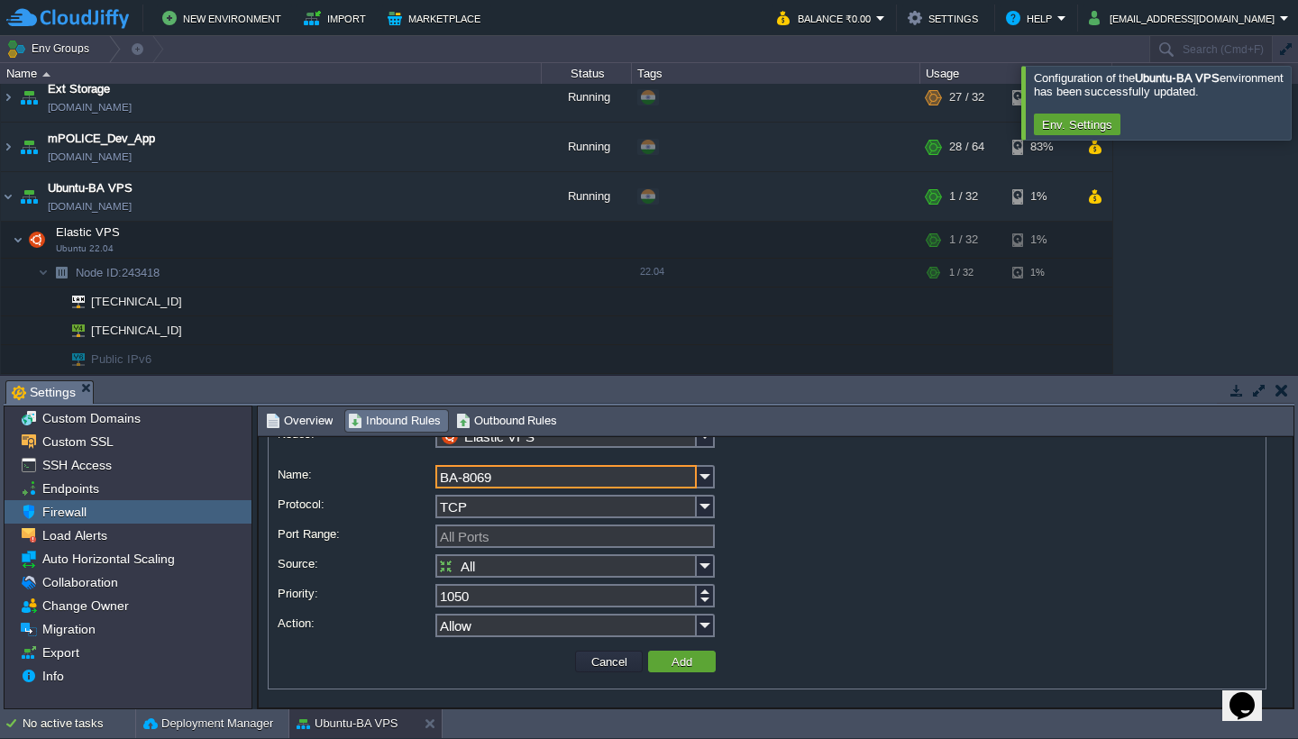
type input "BA-8069"
click at [635, 601] on input "1050" at bounding box center [566, 595] width 261 height 23
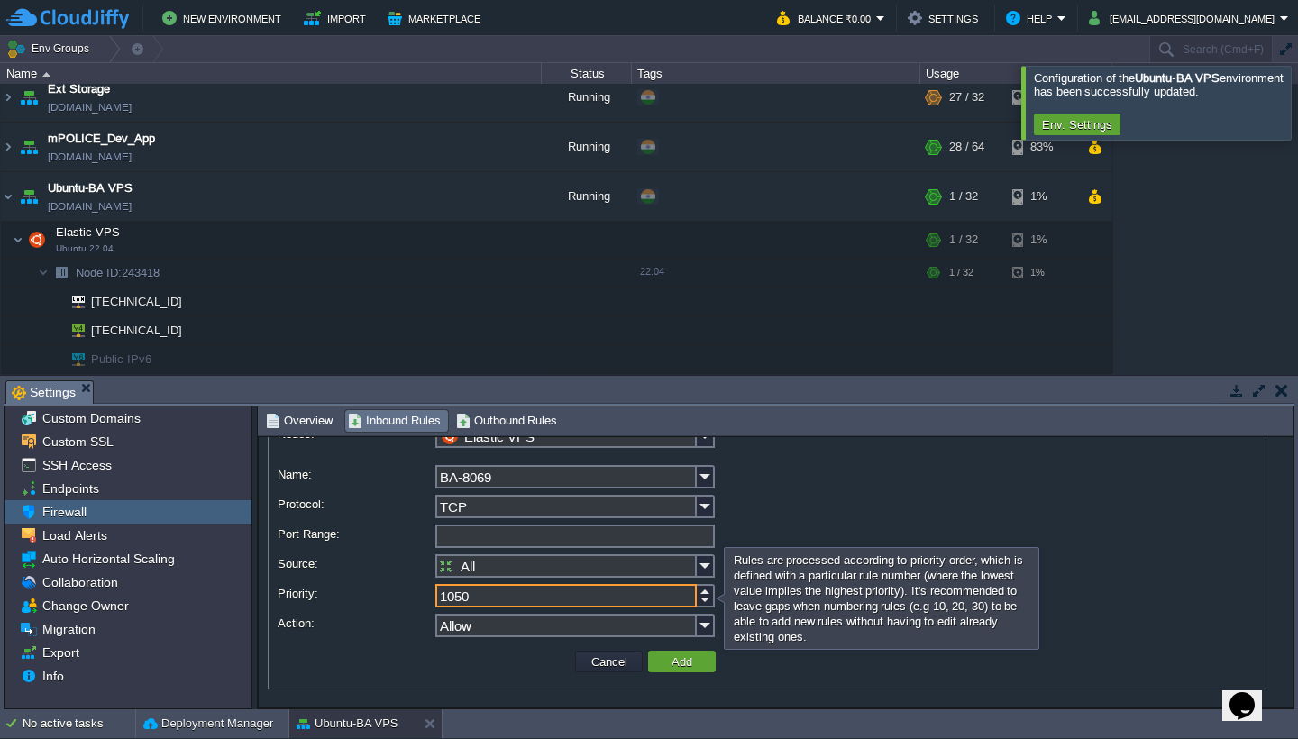
click at [536, 535] on input "Port Range:" at bounding box center [576, 536] width 280 height 23
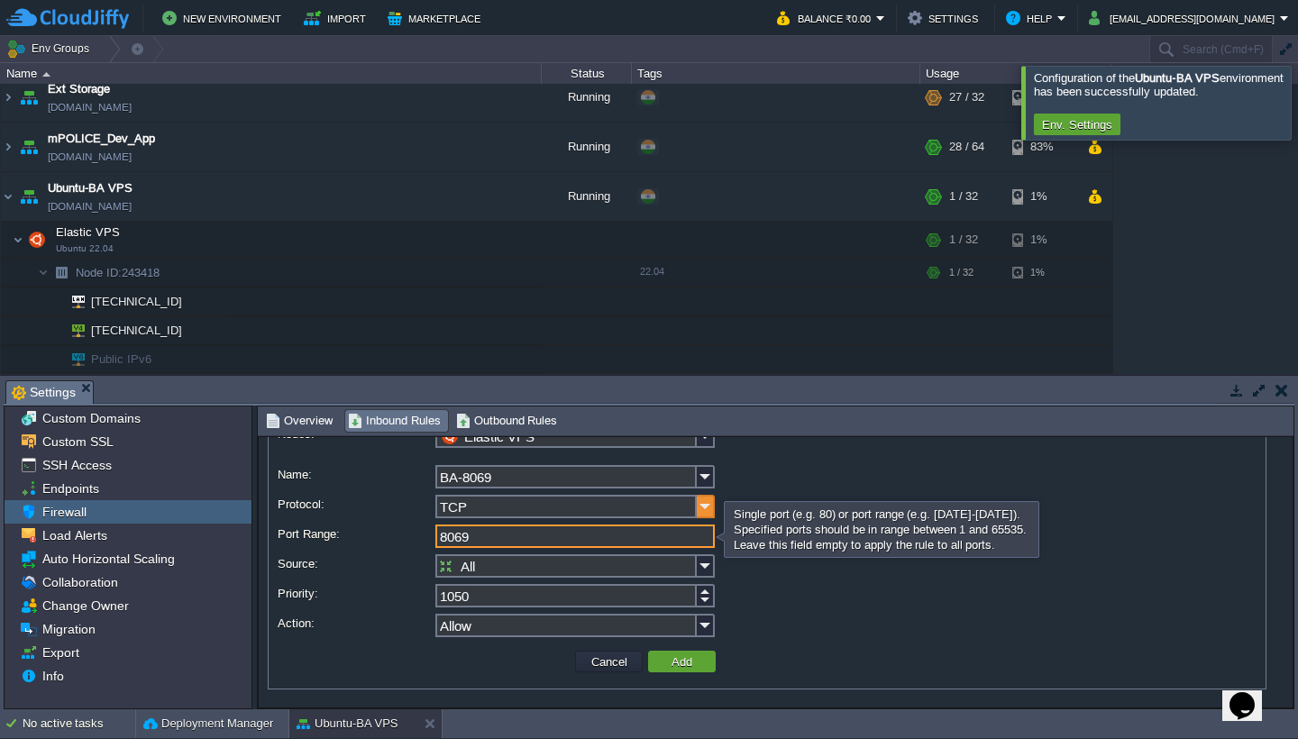
type input "8069"
click at [709, 512] on img at bounding box center [706, 506] width 18 height 23
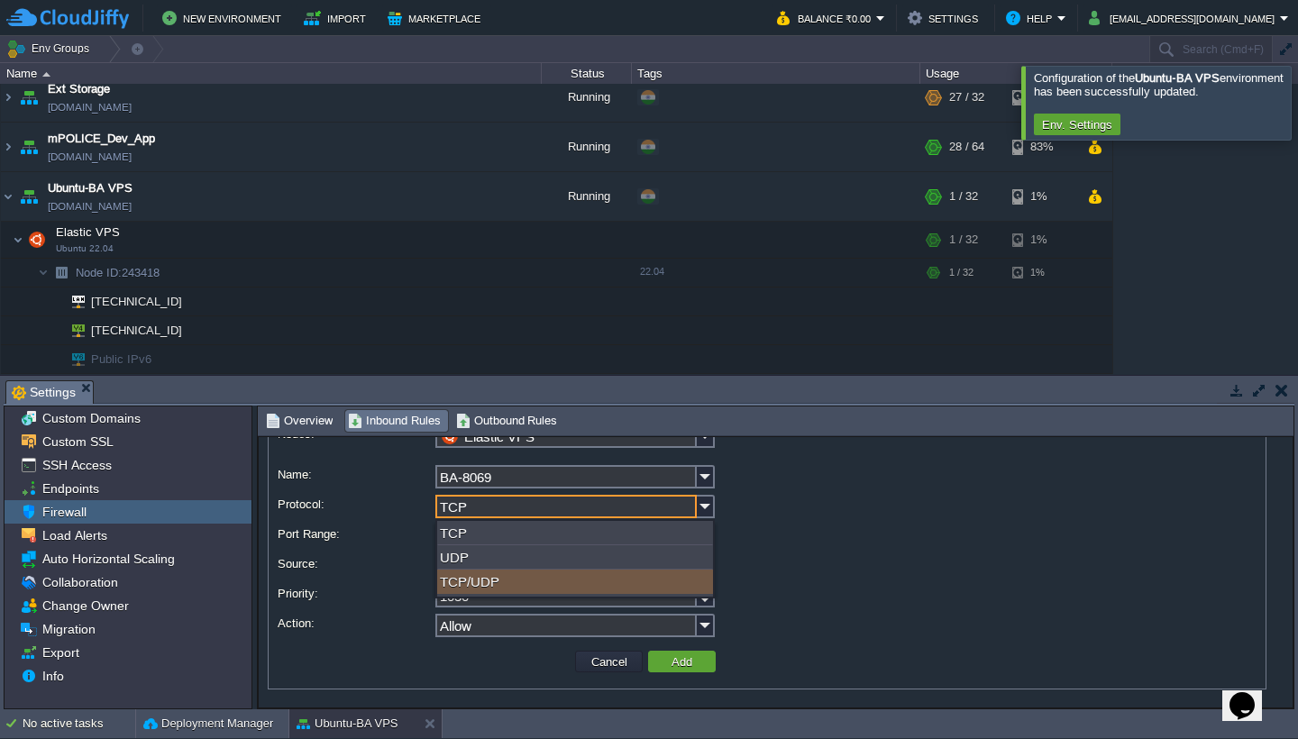
click at [666, 592] on div "TCP/UDP" at bounding box center [575, 582] width 276 height 24
type input "TCP/UDP"
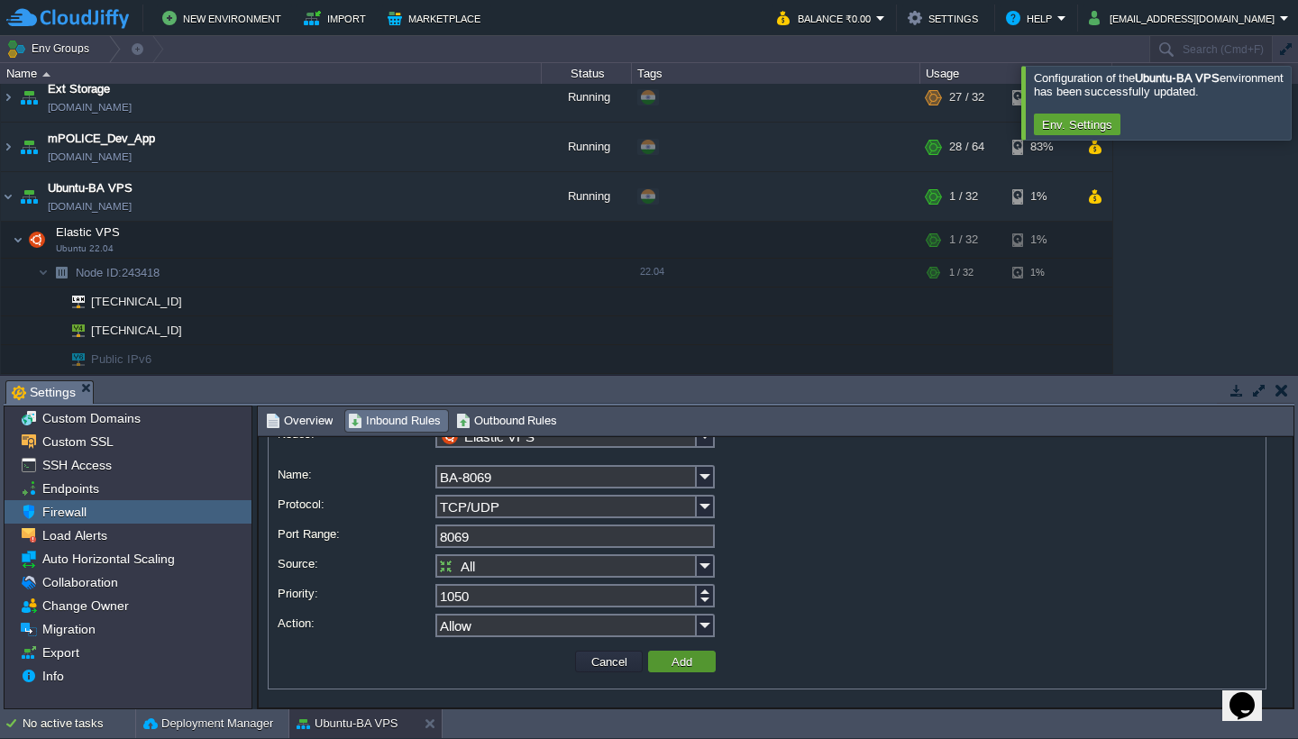
click at [692, 663] on button "Add" at bounding box center [682, 662] width 32 height 16
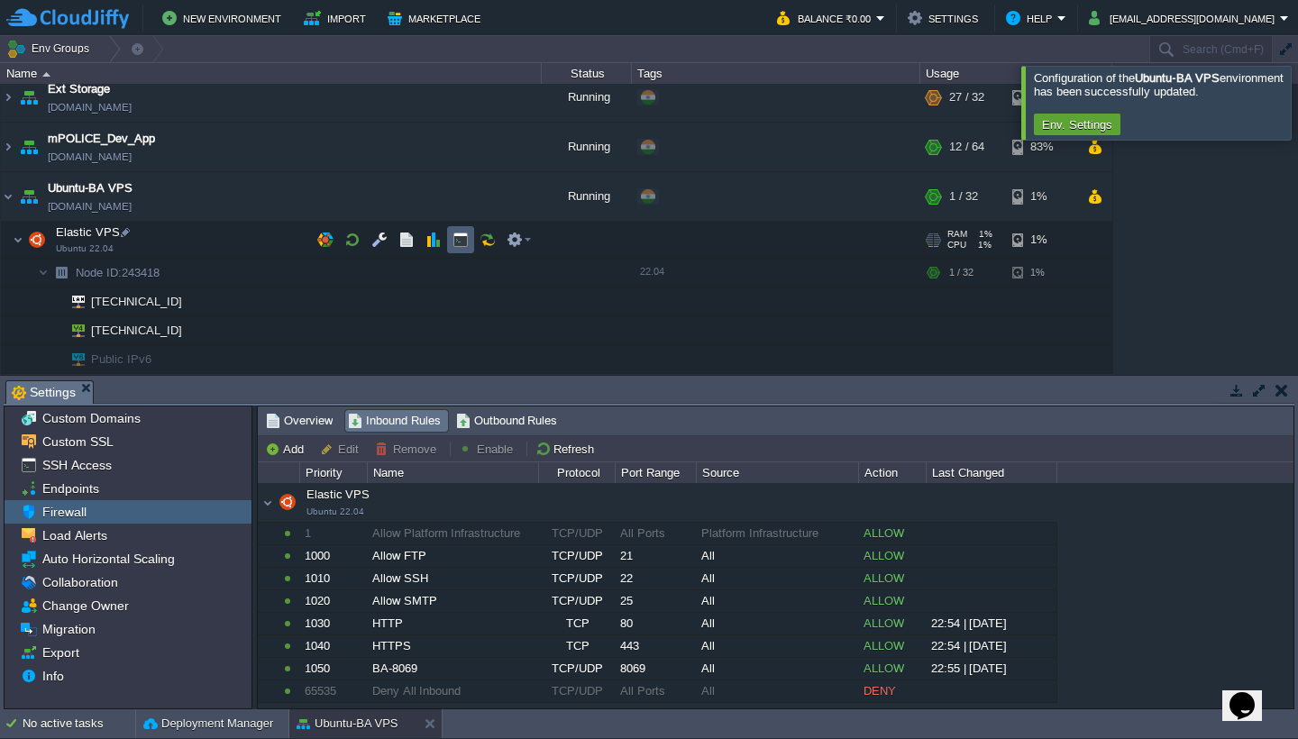
click at [460, 242] on button "button" at bounding box center [461, 240] width 16 height 16
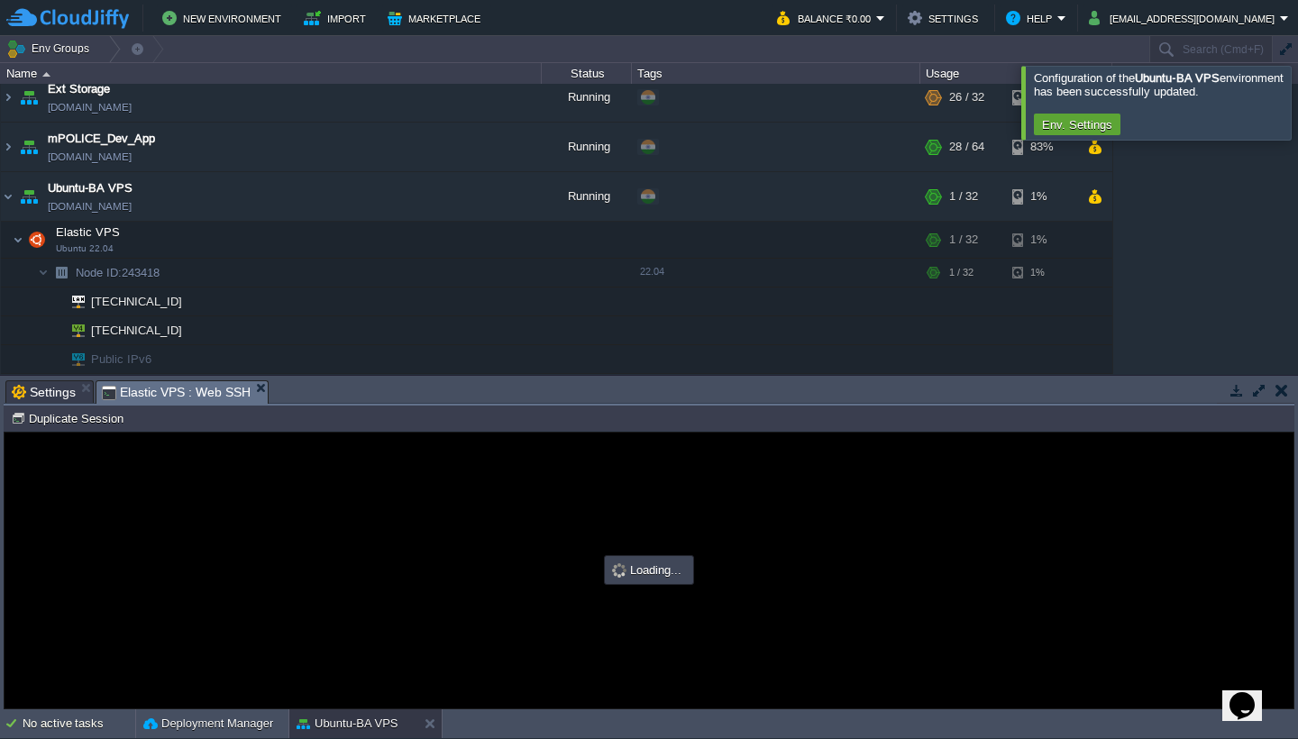
scroll to position [0, 0]
type input "#000000"
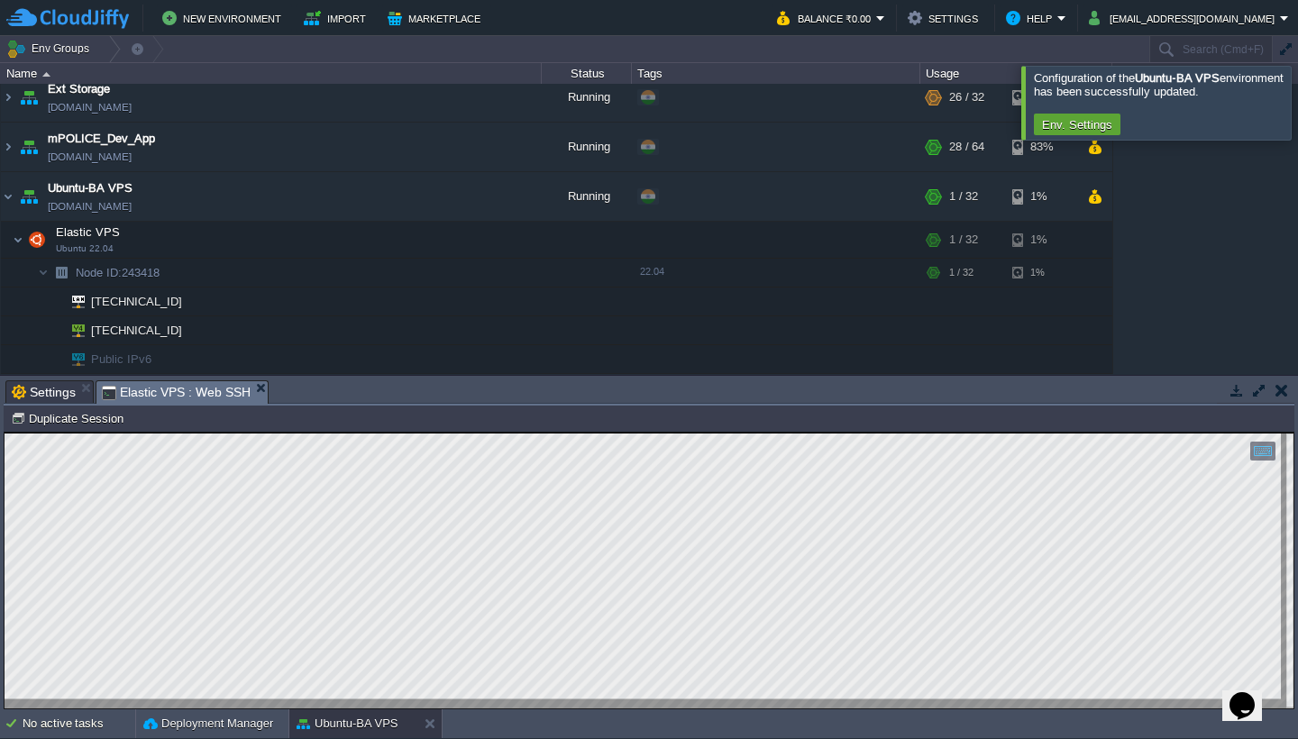
scroll to position [1, 0]
click at [193, 333] on div at bounding box center [190, 331] width 16 height 16
